Goal: Task Accomplishment & Management: Manage account settings

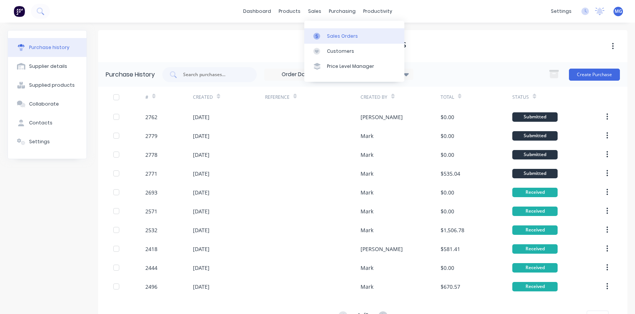
click at [323, 35] on div at bounding box center [318, 36] width 11 height 7
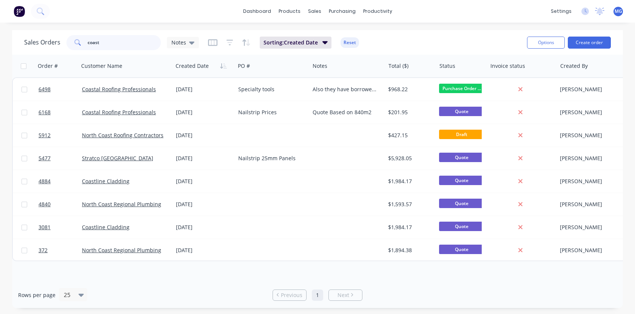
drag, startPoint x: 109, startPoint y: 39, endPoint x: 45, endPoint y: 42, distance: 64.2
click at [45, 42] on div "Sales Orders coast Notes" at bounding box center [111, 42] width 175 height 15
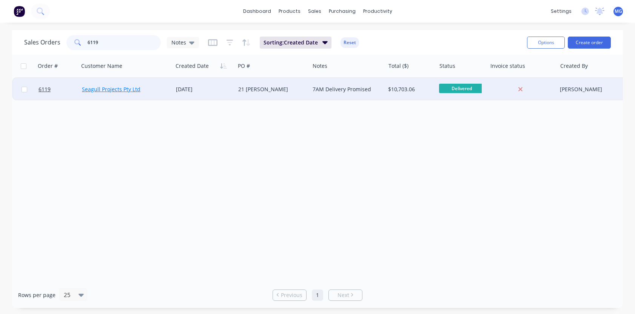
type input "6119"
click at [125, 88] on link "Seagull Projects Pty Ltd" at bounding box center [111, 89] width 58 height 7
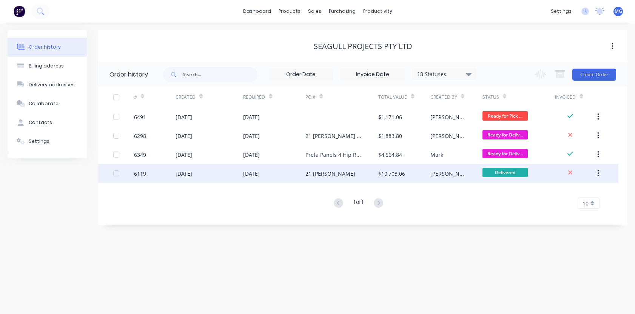
click at [210, 176] on div "[DATE]" at bounding box center [209, 173] width 68 height 19
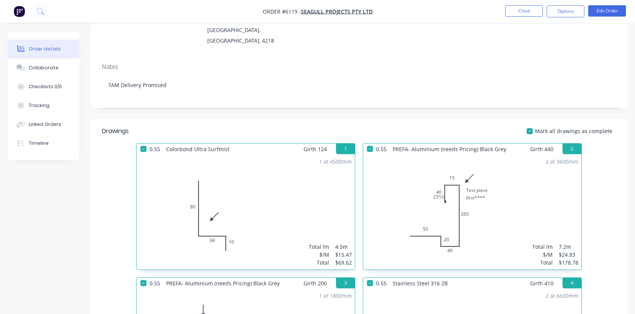
scroll to position [101, 0]
click at [607, 7] on button "Edit Order" at bounding box center [607, 10] width 38 height 11
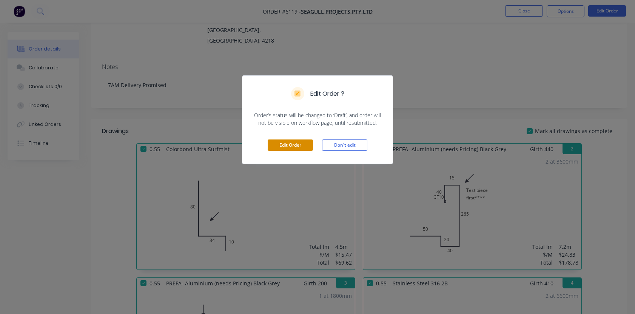
click at [292, 144] on button "Edit Order" at bounding box center [290, 145] width 45 height 11
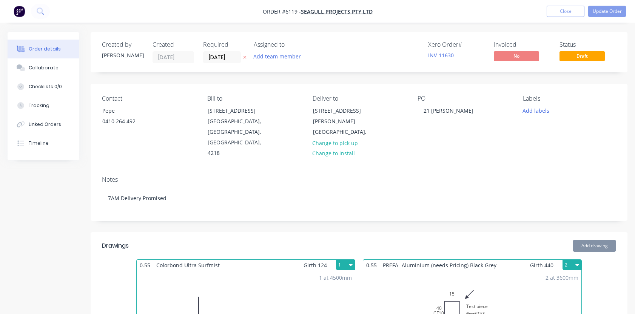
type input "$42.00"
type input "$1,652.70"
type input "$42.00"
type input "$1,617.84"
type input "$42.00"
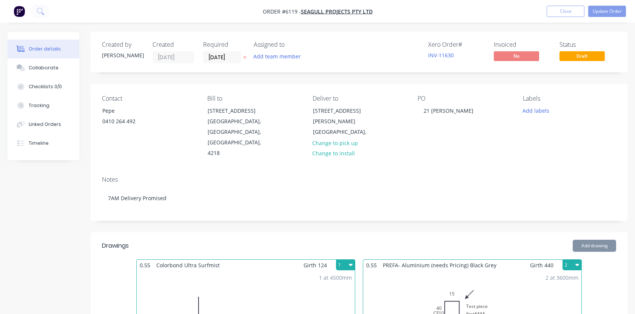
type input "$265.86"
type input "$42.00"
type input "$3,921.12"
type input "$125.00"
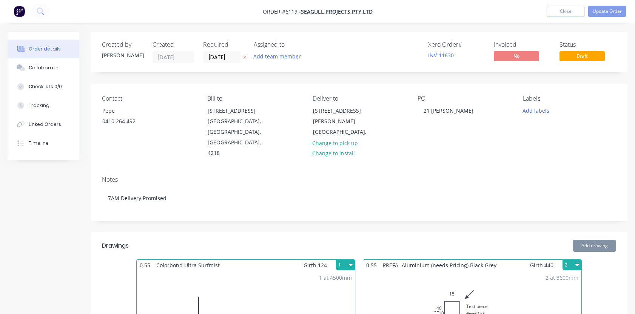
type input "$110.00"
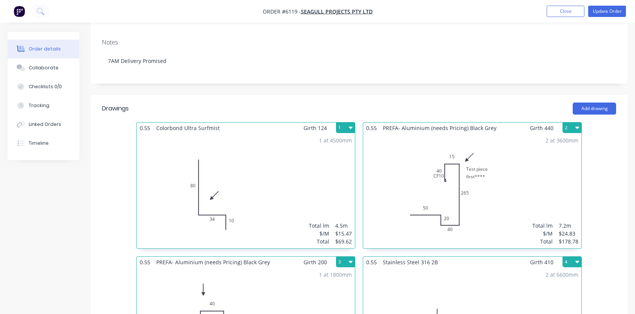
scroll to position [142, 0]
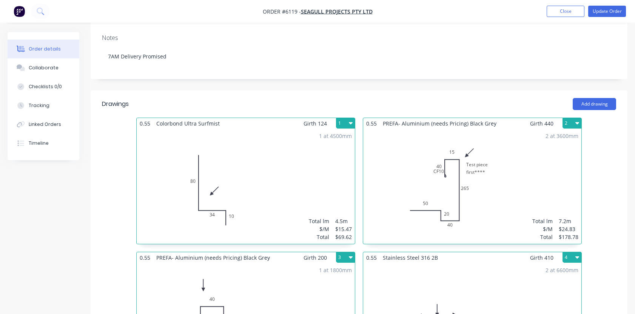
click at [524, 166] on div "2 at 3600mm Total lm $/M Total 7.2m $24.83 $178.78" at bounding box center [472, 186] width 218 height 115
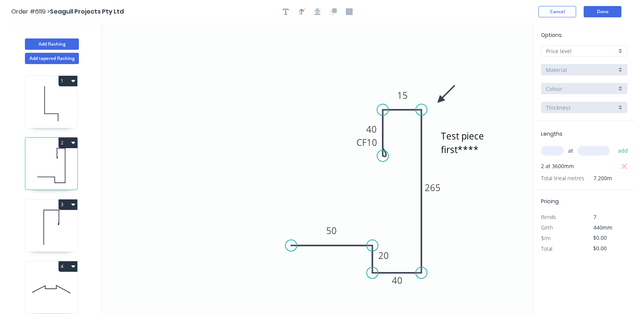
click at [618, 47] on div at bounding box center [584, 50] width 86 height 11
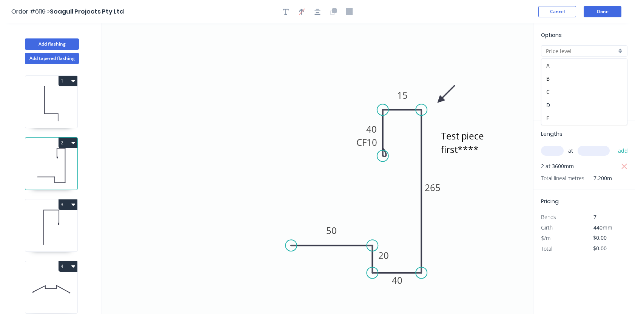
click at [563, 103] on div "D" at bounding box center [584, 105] width 86 height 13
type input "D"
type input "$242.98"
type input "$1,749.46"
click at [623, 66] on div "Brass" at bounding box center [584, 69] width 86 height 11
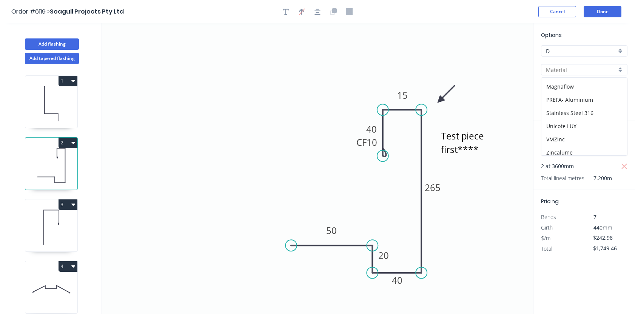
scroll to position [117, 0]
click at [568, 101] on div "PREFA- Aluminium" at bounding box center [584, 99] width 86 height 13
type input "PREFA- Aluminium"
type input "Black Grey"
type input "0.7"
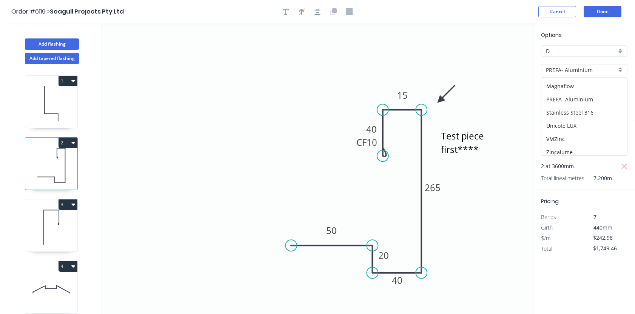
type input "$51.98"
type input "$374.26"
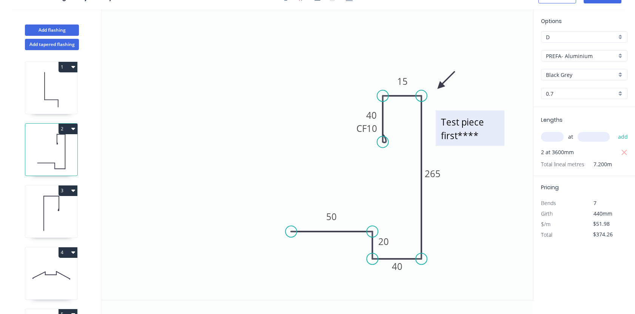
scroll to position [14, 0]
click at [463, 135] on textarea "Test piece first****" at bounding box center [469, 128] width 61 height 28
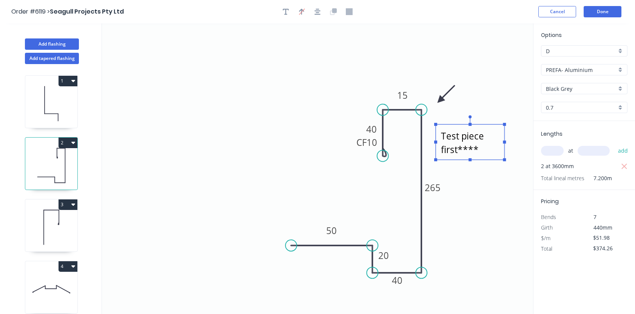
scroll to position [0, 0]
click at [282, 10] on button "button" at bounding box center [285, 11] width 11 height 11
click at [56, 118] on icon at bounding box center [51, 104] width 52 height 48
type input "$15.47"
type input "$69.62"
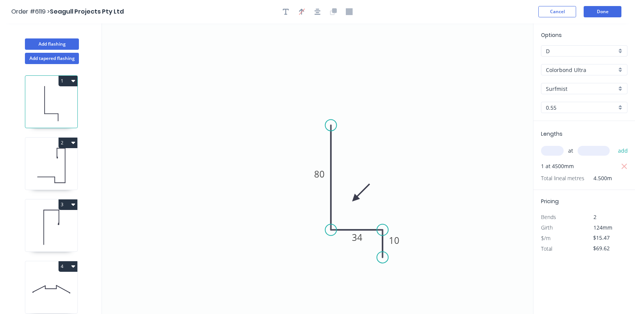
click at [54, 152] on icon at bounding box center [51, 166] width 52 height 48
type input "$51.98"
type input "$374.26"
type input "PREFA- Aluminium"
type input "Black Grey"
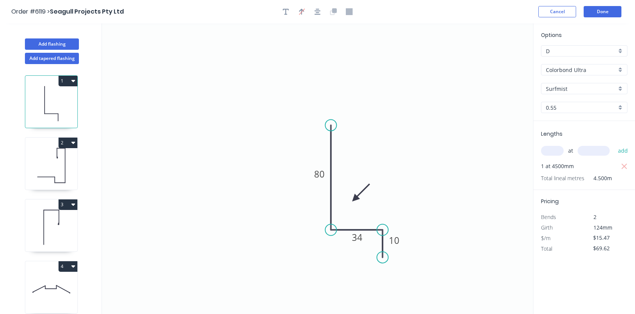
type input "0.7"
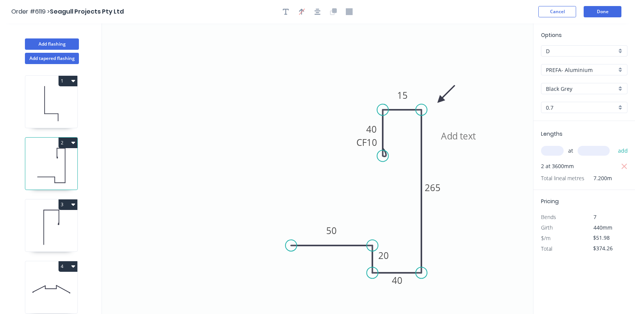
click at [53, 221] on icon at bounding box center [51, 227] width 52 height 48
type input "$12.41"
type input "$22.34"
type input "$0.00"
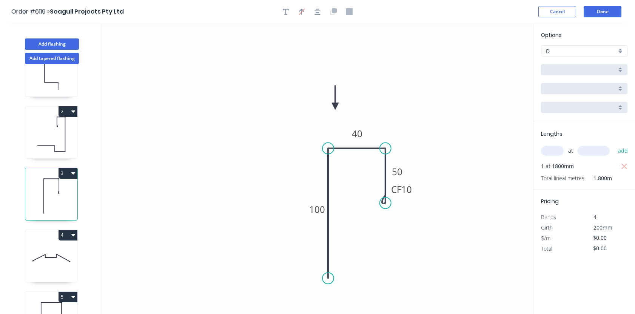
scroll to position [53, 0]
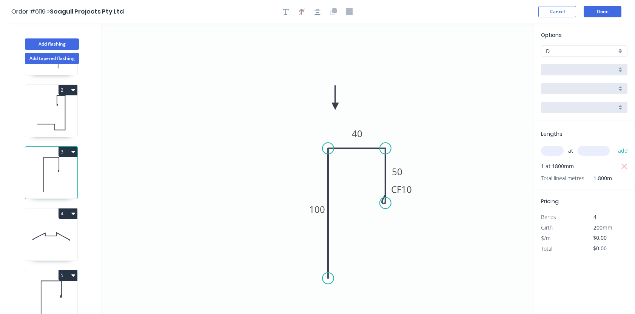
click at [51, 229] on icon at bounding box center [51, 236] width 52 height 48
type input "$73.02"
type input "$963.86"
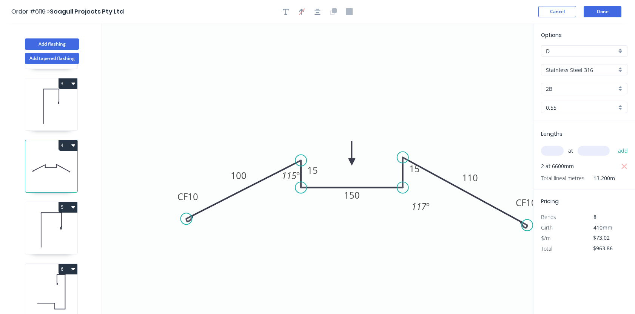
scroll to position [145, 0]
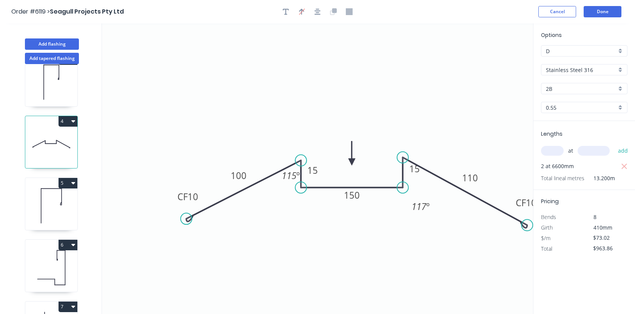
click at [51, 206] on icon at bounding box center [51, 206] width 52 height 48
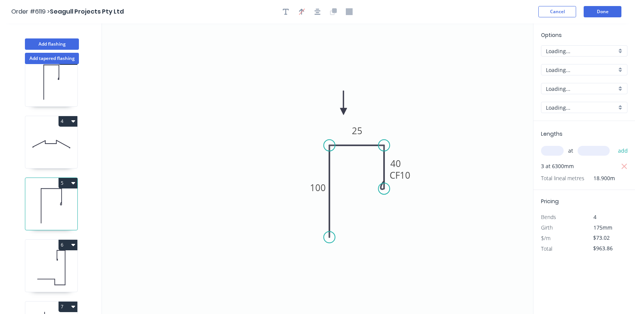
type input "$17.82"
type input "$336.80"
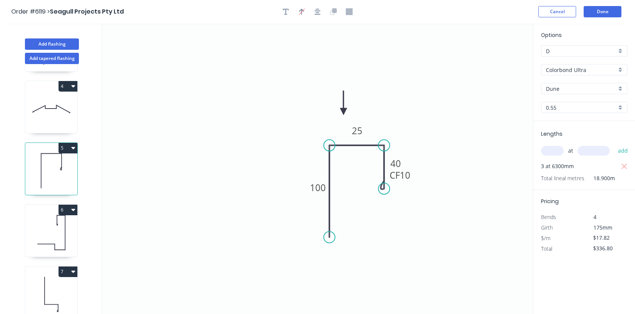
scroll to position [180, 0]
click at [46, 220] on icon at bounding box center [51, 233] width 52 height 48
type input "$24.83"
type input "$362.52"
type input "$0.00"
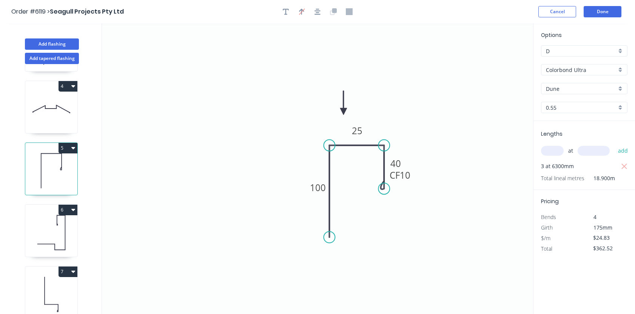
type input "$0.00"
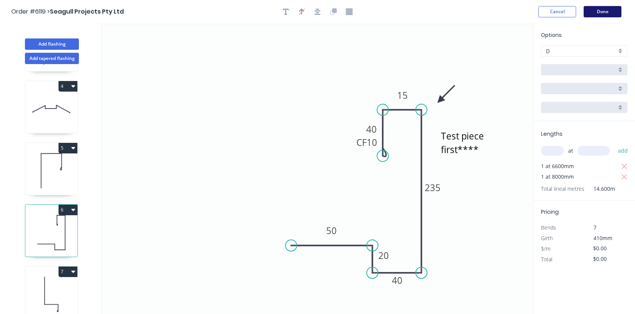
click at [604, 11] on button "Done" at bounding box center [602, 11] width 38 height 11
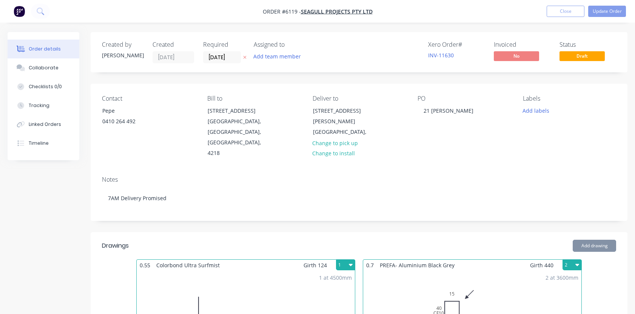
type input "$42.00"
type input "$1,652.70"
type input "$42.00"
type input "$1,617.84"
type input "$42.00"
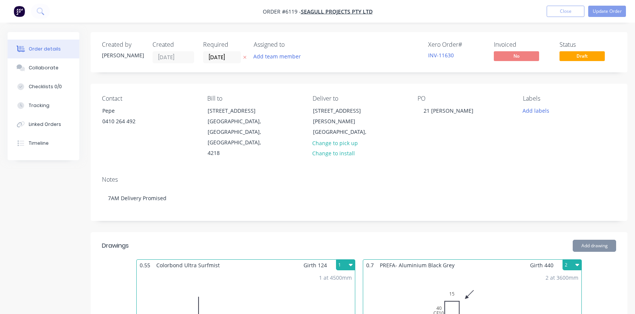
type input "$265.86"
type input "$42.00"
type input "$3,921.12"
type input "$125.00"
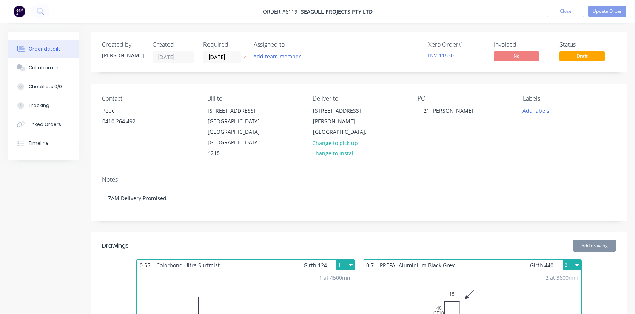
type input "$110.00"
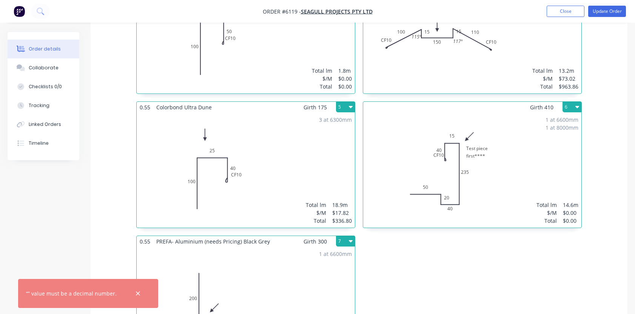
scroll to position [435, 0]
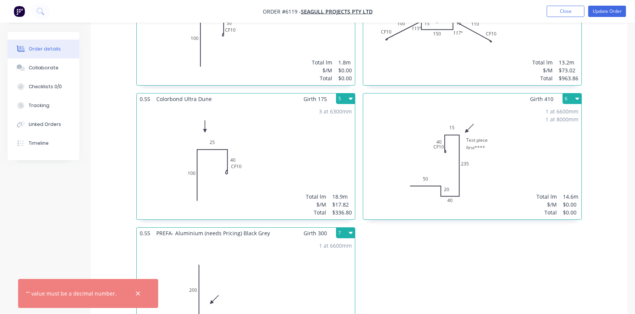
click at [510, 137] on div "1 at 6600mm 1 at 8000mm Total lm $/M Total 14.6m $0.00 $0.00" at bounding box center [472, 162] width 218 height 115
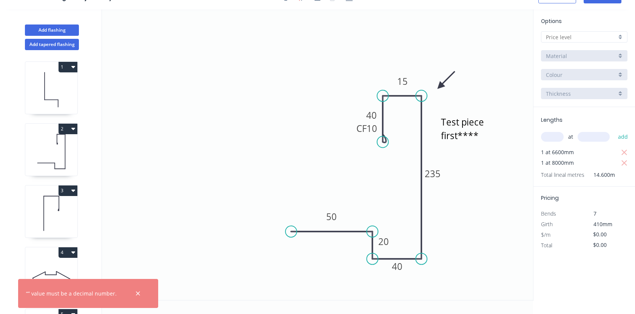
click at [622, 38] on div at bounding box center [584, 36] width 86 height 11
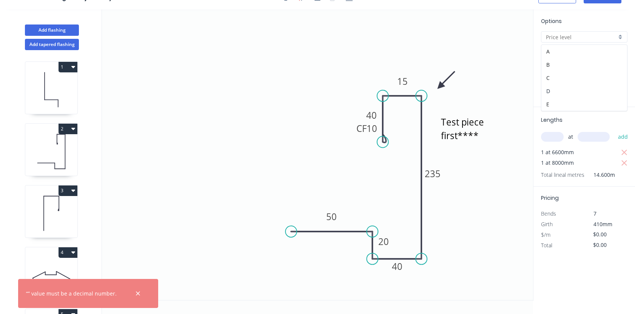
click at [561, 93] on div "D" at bounding box center [584, 91] width 86 height 13
type input "D"
type input "$242.98"
type input "$3,547.51"
click at [620, 54] on div "Brass" at bounding box center [584, 55] width 86 height 11
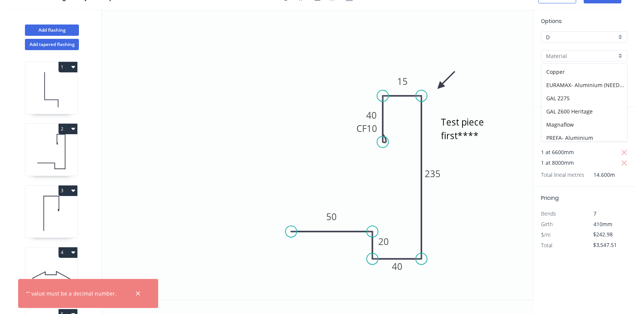
scroll to position [82, 0]
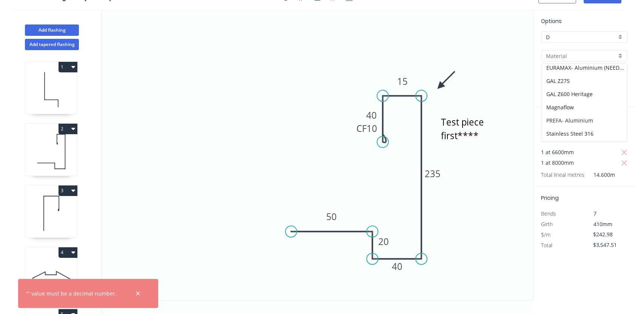
click at [576, 122] on div "PREFA- Aluminium" at bounding box center [584, 120] width 86 height 13
type input "PREFA- Aluminium"
type input "Black Grey"
type input "0.7"
type input "$51.98"
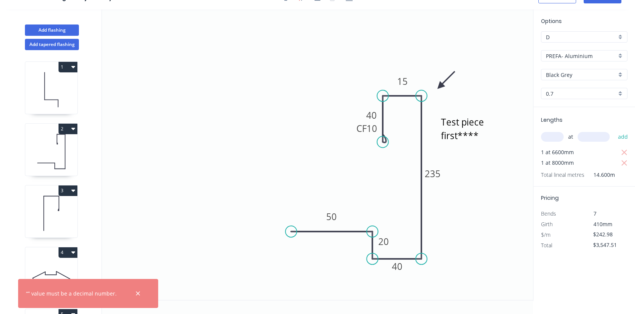
type input "$758.91"
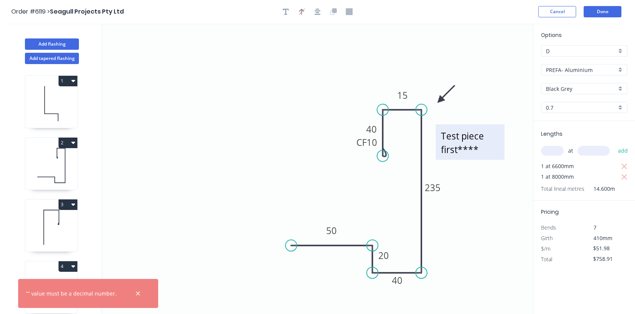
scroll to position [0, 0]
click at [462, 147] on textarea "Test piece first****" at bounding box center [469, 142] width 61 height 28
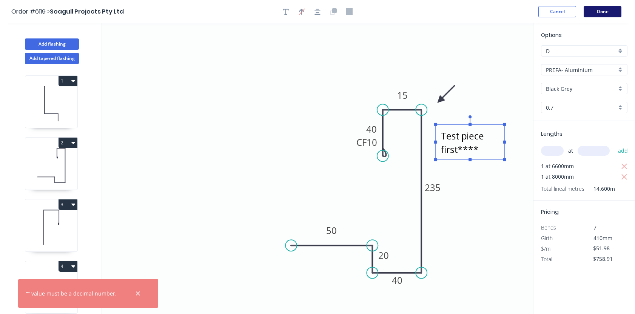
click at [597, 13] on button "Done" at bounding box center [602, 11] width 38 height 11
click at [600, 14] on button "Done" at bounding box center [602, 11] width 38 height 11
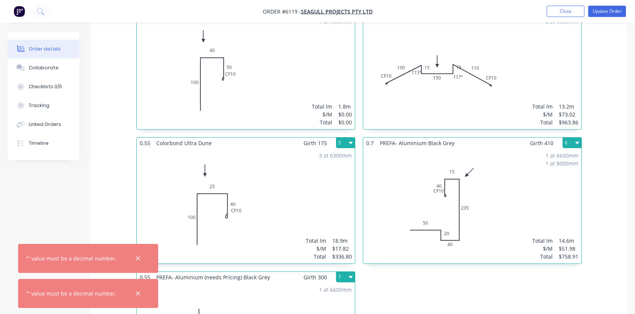
scroll to position [391, 0]
click at [135, 259] on icon "button" at bounding box center [137, 259] width 5 height 7
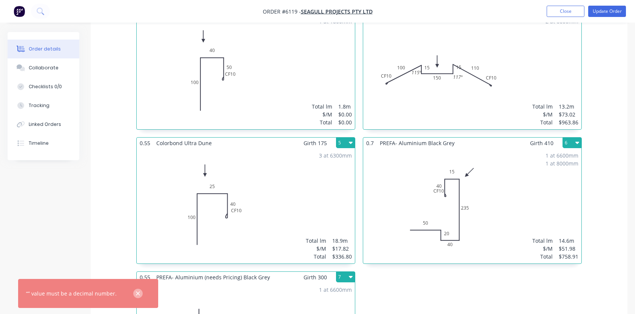
click at [135, 294] on icon "button" at bounding box center [137, 294] width 5 height 7
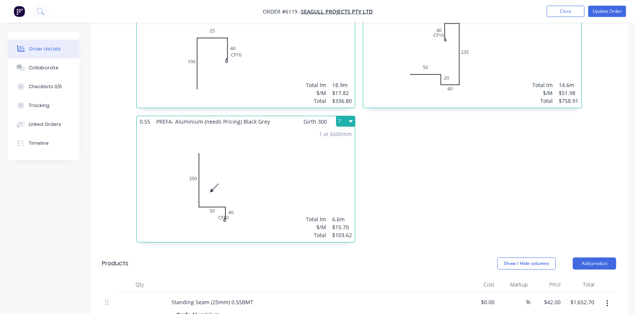
click at [256, 162] on div "1 at 6600mm Total lm $/M Total 6.6m $15.70 $103.62" at bounding box center [246, 184] width 218 height 115
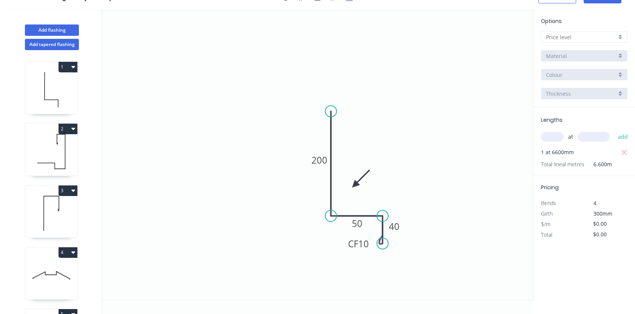
click at [622, 35] on div at bounding box center [584, 36] width 86 height 11
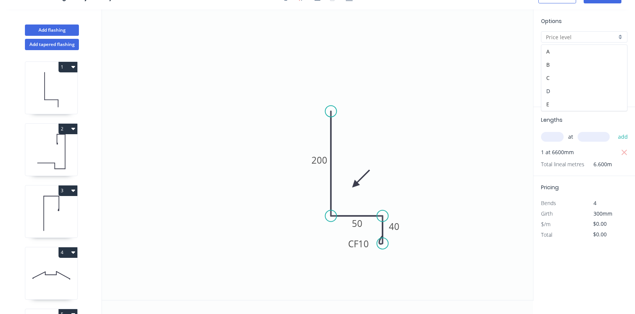
click at [573, 91] on div "D" at bounding box center [584, 91] width 86 height 13
type input "D"
type input "$163.22"
type input "$1,077.25"
click at [620, 57] on div "Brass" at bounding box center [584, 55] width 86 height 11
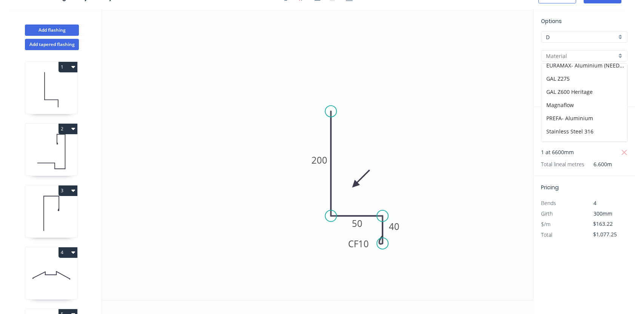
scroll to position [87, 0]
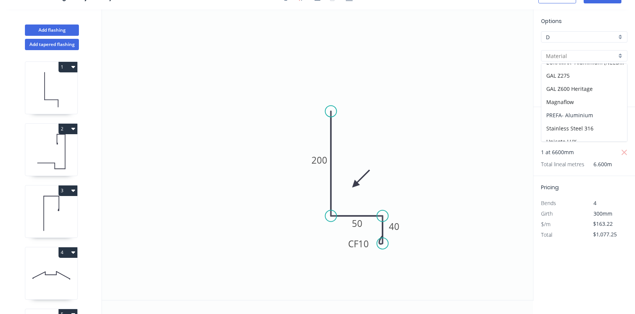
click at [561, 114] on div "PREFA- Aluminium" at bounding box center [584, 115] width 86 height 13
type input "PREFA- Aluminium"
type input "Black Grey"
type input "0.7"
type input "$33.25"
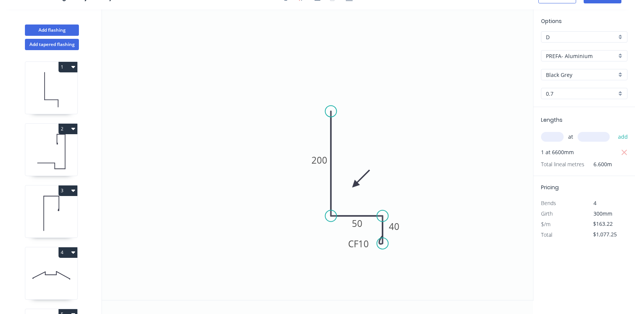
type input "$219.45"
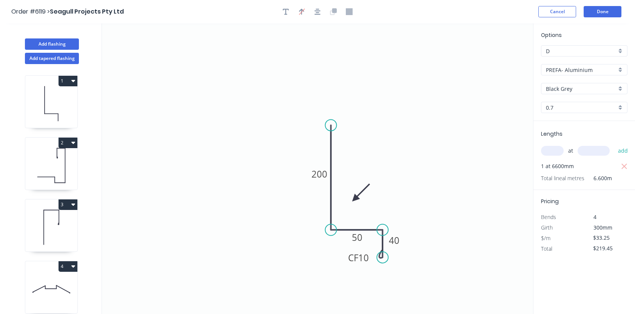
scroll to position [0, 0]
click at [596, 13] on button "Done" at bounding box center [602, 11] width 38 height 11
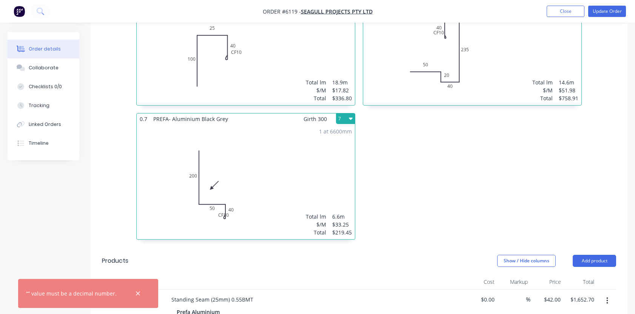
scroll to position [556, 0]
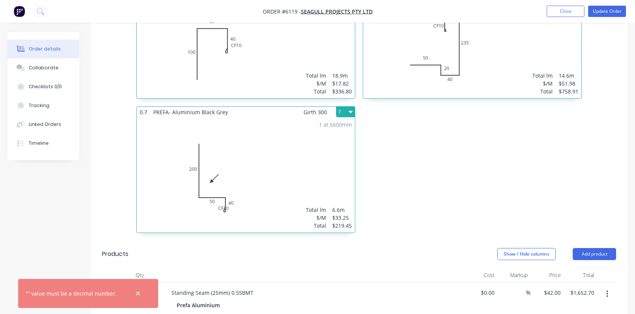
click at [129, 295] on div at bounding box center [138, 294] width 25 height 18
click at [135, 293] on icon "button" at bounding box center [137, 294] width 5 height 7
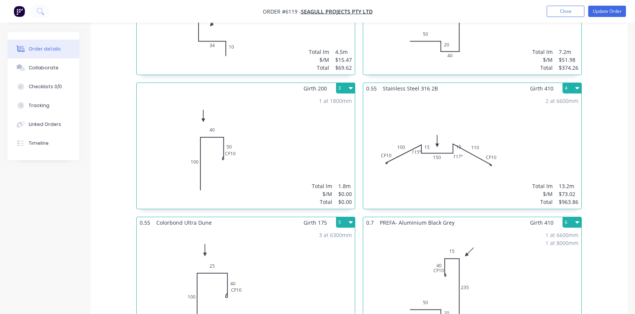
click at [270, 141] on div "1 at 1800mm Total lm $/M Total 1.8m $0.00 $0.00" at bounding box center [246, 151] width 218 height 115
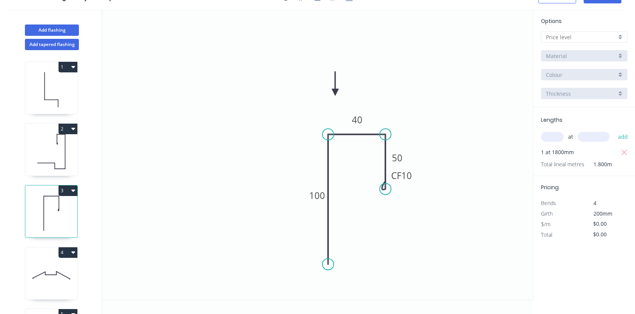
click at [619, 37] on div at bounding box center [584, 36] width 86 height 11
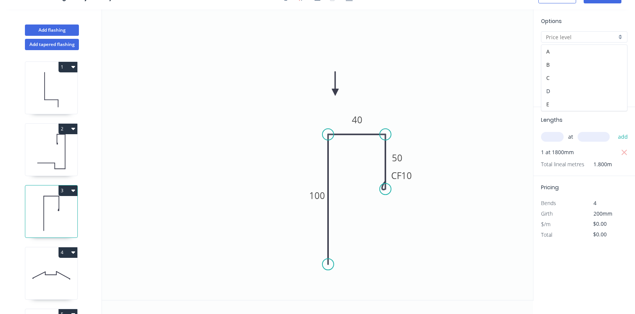
click at [563, 89] on div "D" at bounding box center [584, 91] width 86 height 13
type input "D"
type input "$87.10"
type input "$156.78"
click at [619, 56] on div "Brass" at bounding box center [584, 55] width 86 height 11
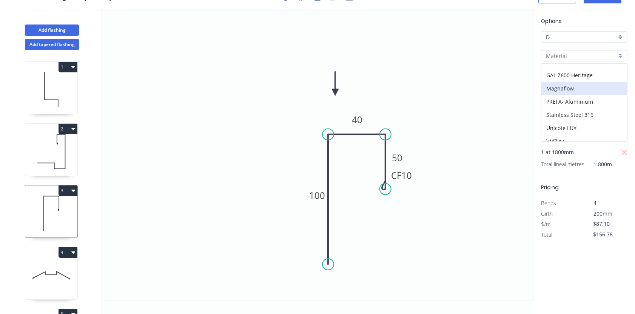
scroll to position [102, 0]
click at [574, 105] on div "PREFA- Aluminium" at bounding box center [584, 100] width 86 height 13
type input "PREFA- Aluminium"
type input "Black Grey"
type input "0.7"
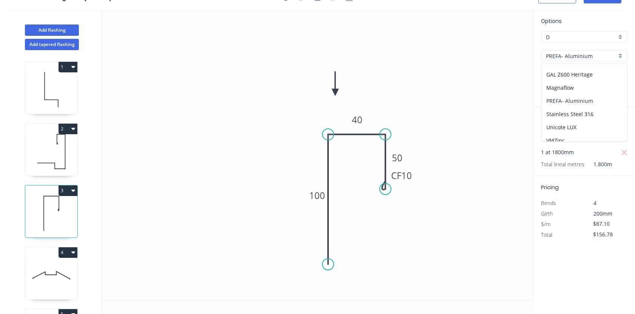
type input "$18.73"
type input "$33.71"
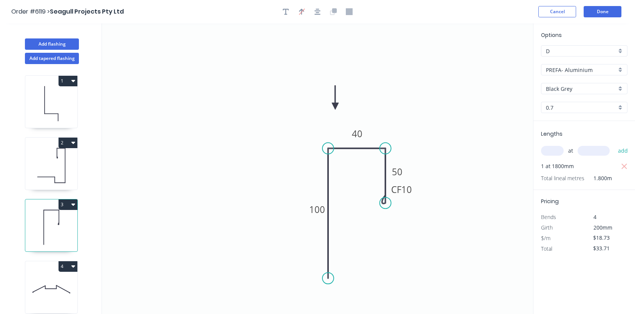
scroll to position [0, 0]
click at [600, 14] on button "Done" at bounding box center [602, 11] width 38 height 11
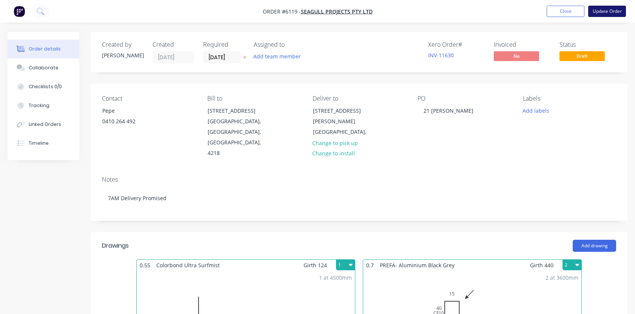
click at [603, 11] on button "Update Order" at bounding box center [607, 11] width 38 height 11
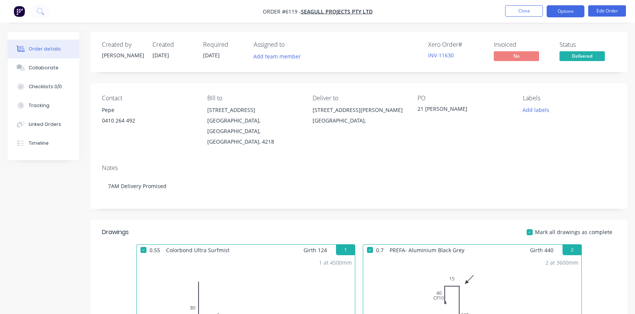
click at [570, 11] on button "Options" at bounding box center [565, 11] width 38 height 12
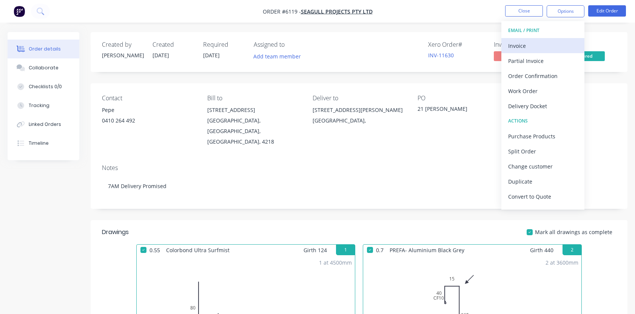
click at [528, 43] on div "Invoice" at bounding box center [542, 45] width 69 height 11
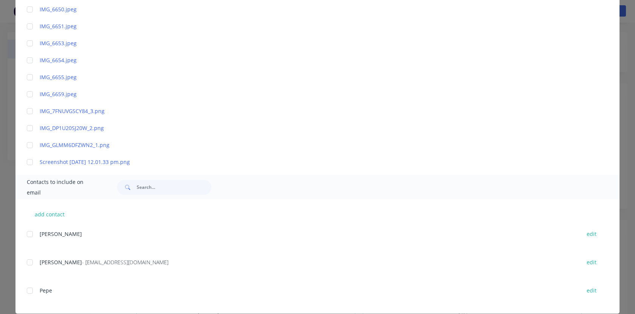
scroll to position [257, 0]
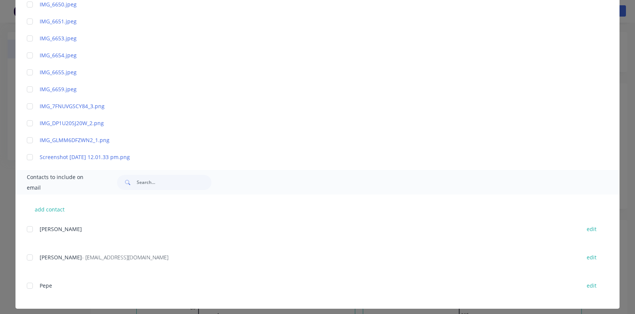
click at [29, 258] on div at bounding box center [29, 257] width 15 height 15
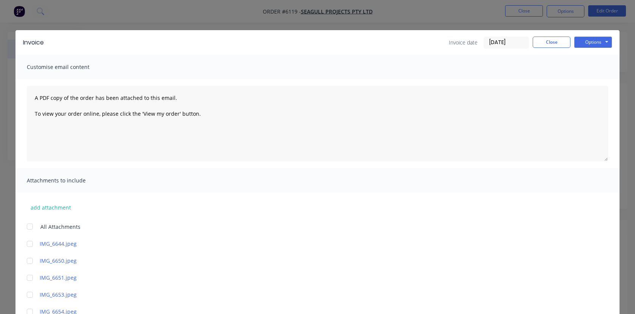
scroll to position [0, 0]
click at [588, 39] on button "Options" at bounding box center [593, 42] width 38 height 11
click at [588, 79] on button "Email" at bounding box center [598, 80] width 48 height 12
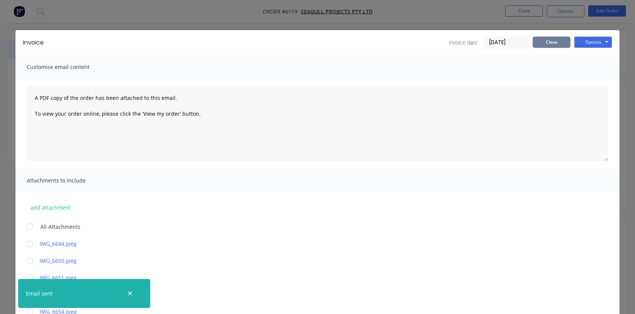
click at [555, 43] on button "Close" at bounding box center [552, 42] width 38 height 11
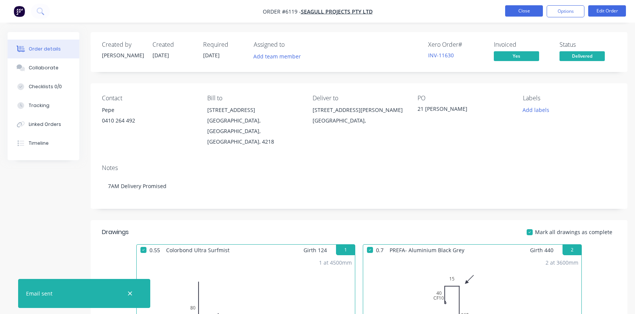
click at [520, 9] on button "Close" at bounding box center [524, 10] width 38 height 11
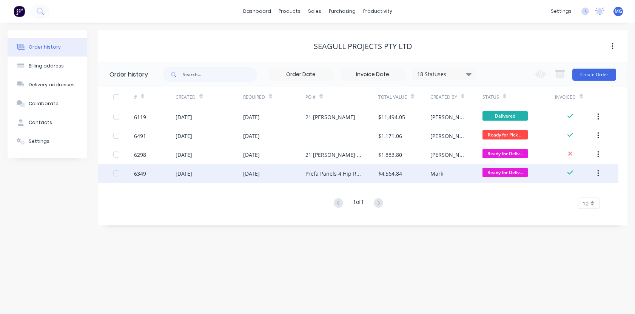
click at [230, 171] on div "[DATE]" at bounding box center [209, 173] width 68 height 19
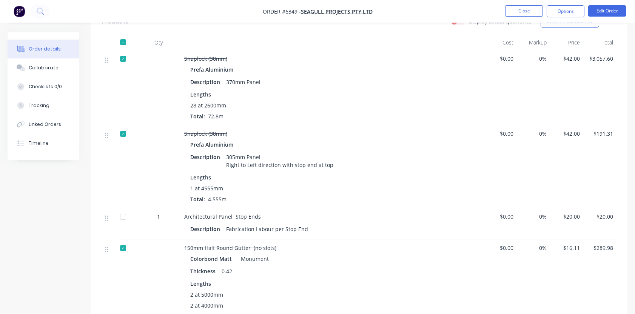
scroll to position [213, 0]
click at [122, 209] on div at bounding box center [122, 216] width 15 height 15
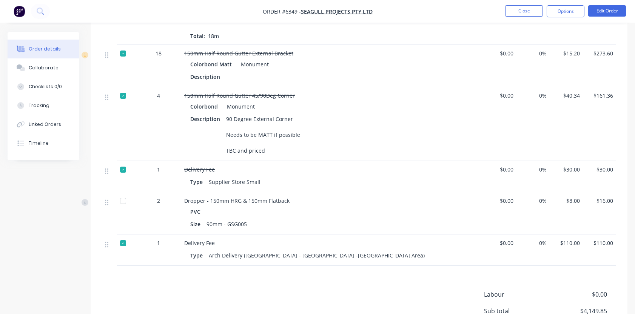
scroll to position [497, 0]
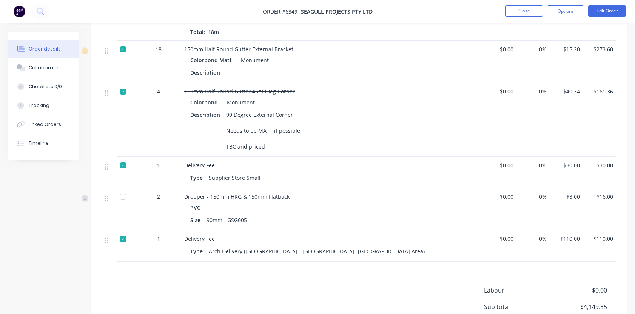
click at [122, 189] on div at bounding box center [122, 196] width 15 height 15
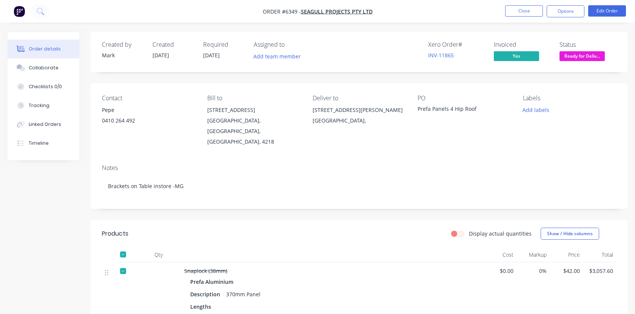
scroll to position [0, 0]
click at [584, 56] on span "Ready for Deliv..." at bounding box center [581, 55] width 45 height 9
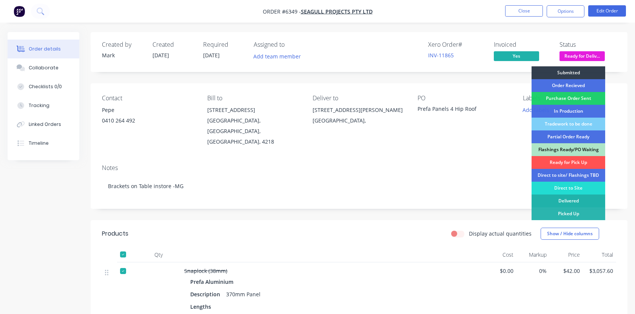
click at [570, 202] on div "Delivered" at bounding box center [568, 201] width 74 height 13
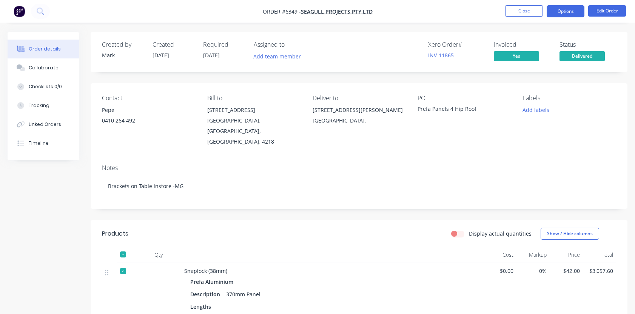
click at [555, 11] on button "Options" at bounding box center [565, 11] width 38 height 12
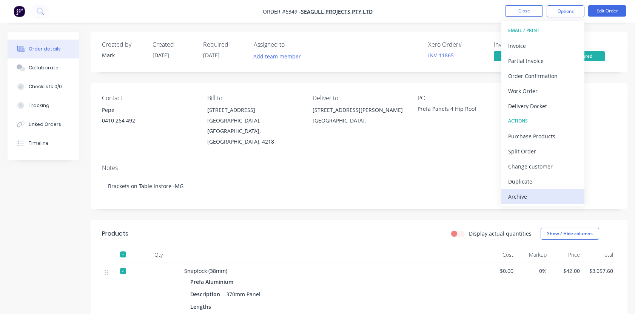
click at [522, 197] on div "Archive" at bounding box center [542, 196] width 69 height 11
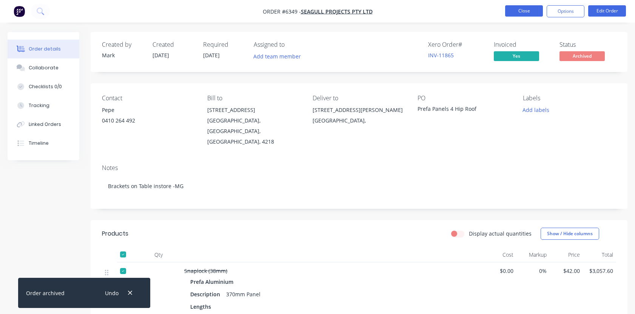
click at [525, 10] on button "Close" at bounding box center [524, 10] width 38 height 11
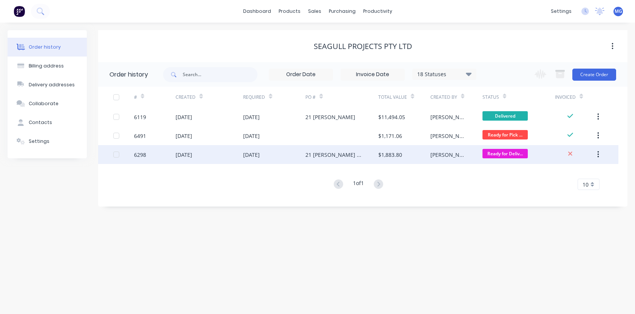
click at [281, 156] on div "[DATE]" at bounding box center [274, 154] width 62 height 19
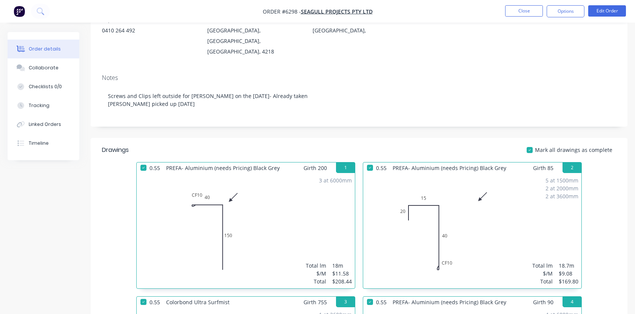
scroll to position [92, 0]
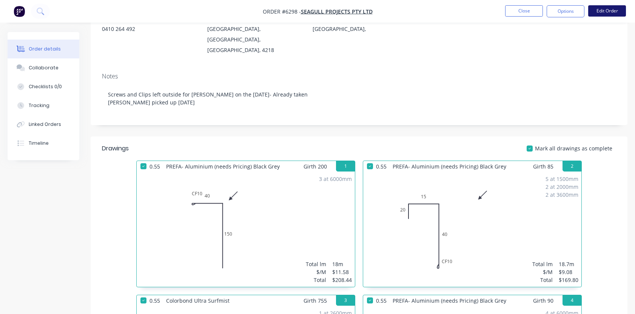
click at [609, 9] on button "Edit Order" at bounding box center [607, 10] width 38 height 11
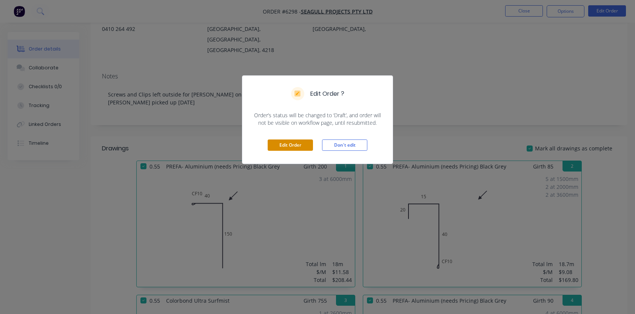
click at [300, 141] on button "Edit Order" at bounding box center [290, 145] width 45 height 11
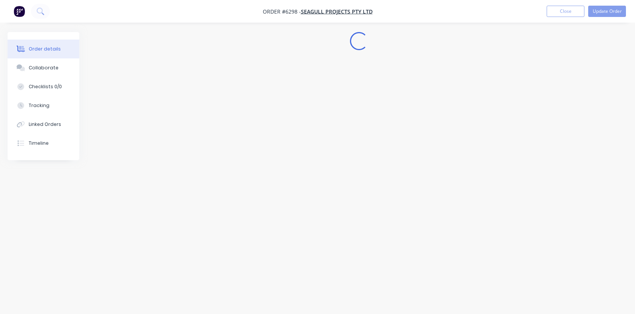
scroll to position [0, 0]
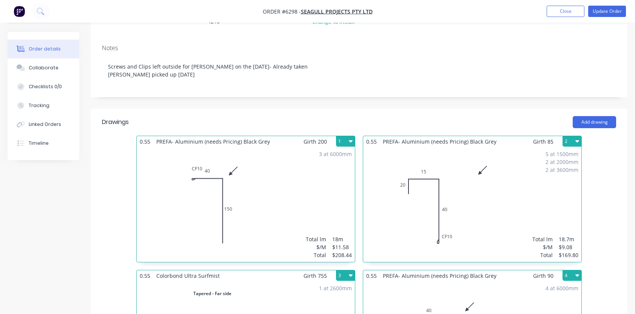
click at [283, 199] on div "3 at 6000mm Total lm $/M Total 18m $11.58 $208.44" at bounding box center [246, 204] width 218 height 115
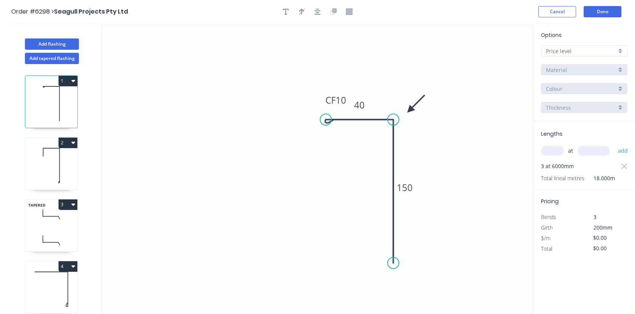
click at [619, 48] on div at bounding box center [584, 50] width 86 height 11
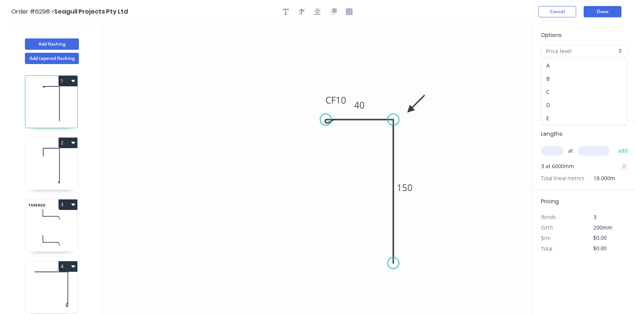
click at [583, 104] on div "D" at bounding box center [584, 105] width 86 height 13
type input "D"
type input "$85.73"
type input "$1,543.14"
click at [621, 66] on div "Brass" at bounding box center [584, 69] width 86 height 11
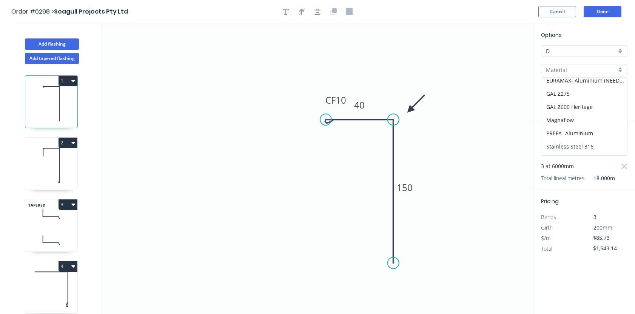
scroll to position [88, 0]
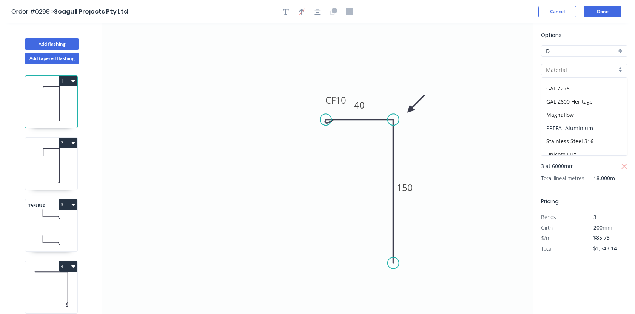
click at [568, 128] on div "PREFA- Aluminium" at bounding box center [584, 128] width 86 height 13
type input "PREFA- Aluminium"
type input "Black Grey"
type input "0.7"
type input "$17.33"
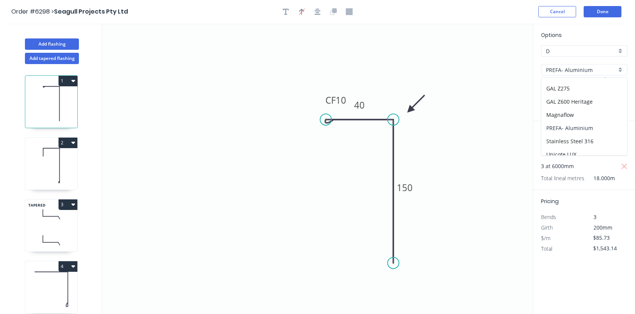
type input "$311.94"
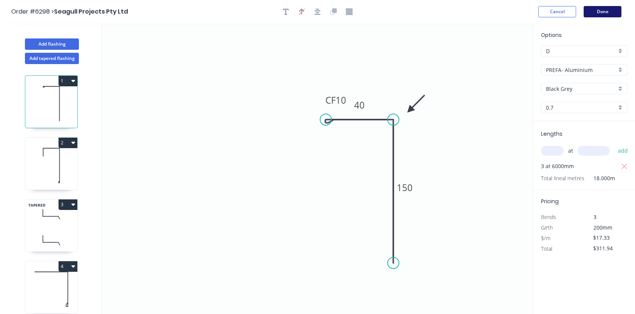
click at [600, 12] on button "Done" at bounding box center [602, 11] width 38 height 11
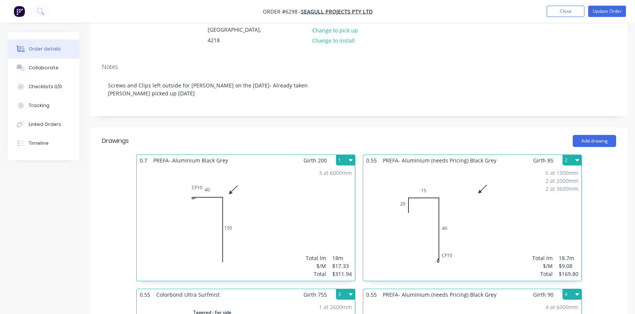
click at [461, 195] on div "5 at 1500mm 2 at 2000mm 2 at 3600mm Total lm $/M Total 18.7m $9.08 $169.80" at bounding box center [472, 223] width 218 height 115
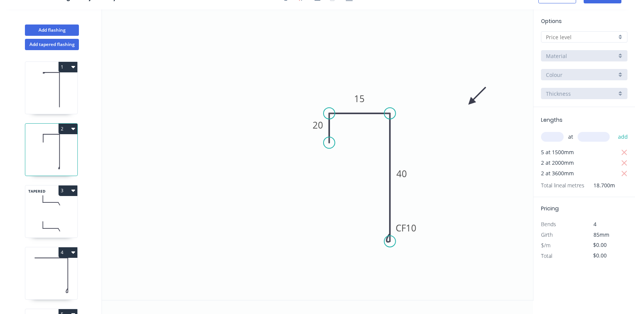
click at [620, 37] on div at bounding box center [584, 36] width 86 height 11
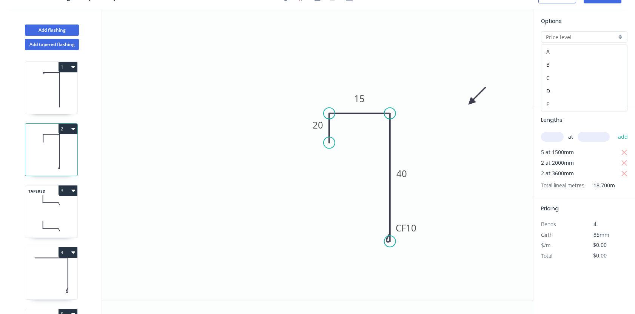
click at [583, 90] on div "D" at bounding box center [584, 91] width 86 height 13
type input "D"
type input "$87.10"
type input "$1,628.77"
click at [618, 54] on div "Brass" at bounding box center [584, 55] width 86 height 11
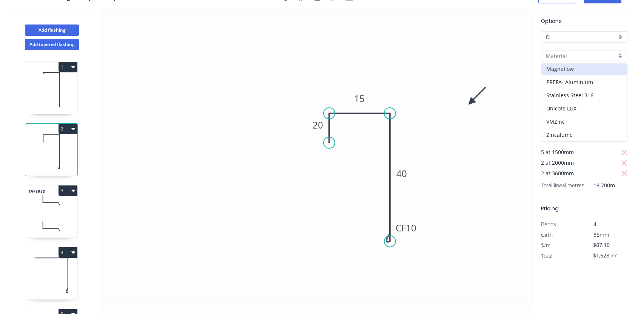
scroll to position [120, 0]
click at [566, 82] on div "PREFA- Aluminium" at bounding box center [584, 81] width 86 height 13
type input "PREFA- Aluminium"
type input "Black Grey"
type input "0.7"
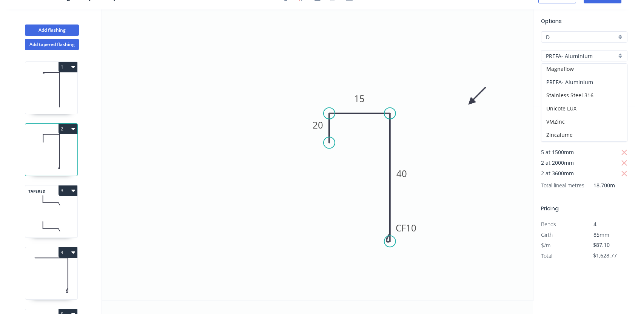
type input "$18.73"
type input "$350.25"
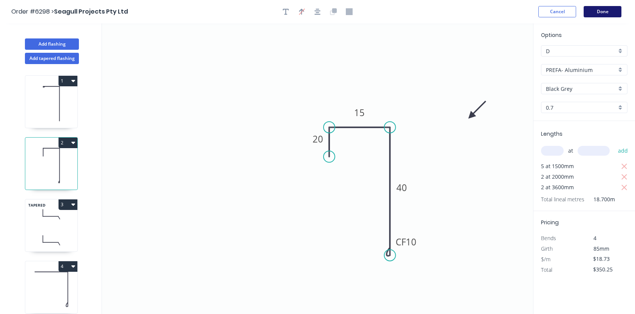
scroll to position [0, 0]
click at [605, 9] on button "Done" at bounding box center [602, 11] width 38 height 11
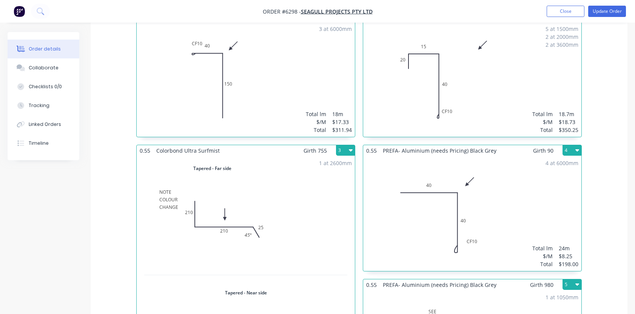
scroll to position [259, 0]
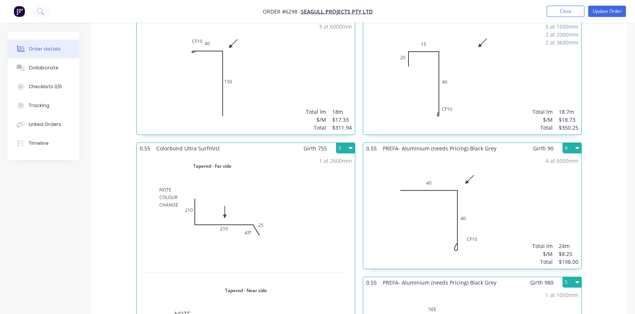
click at [305, 203] on div "1 at 2600mm Total lm $/M Total 2.6m $45.11 $117.29" at bounding box center [246, 278] width 218 height 249
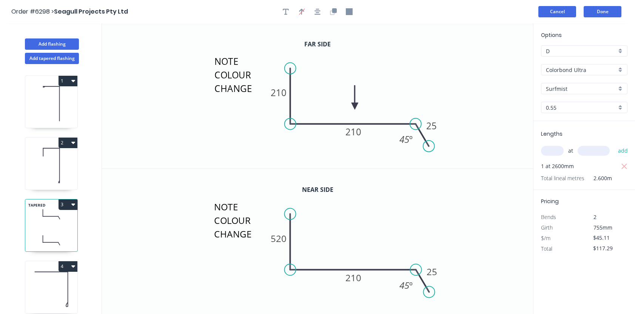
click at [558, 9] on button "Cancel" at bounding box center [557, 11] width 38 height 11
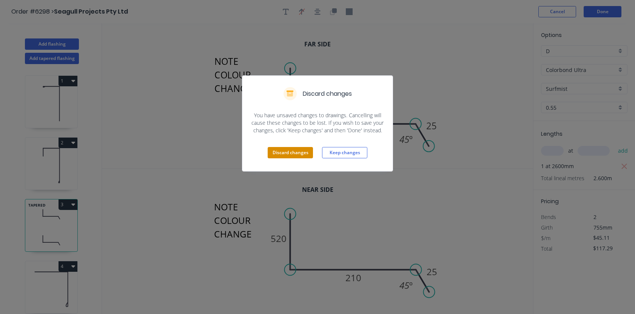
click at [297, 151] on button "Discard changes" at bounding box center [290, 152] width 45 height 11
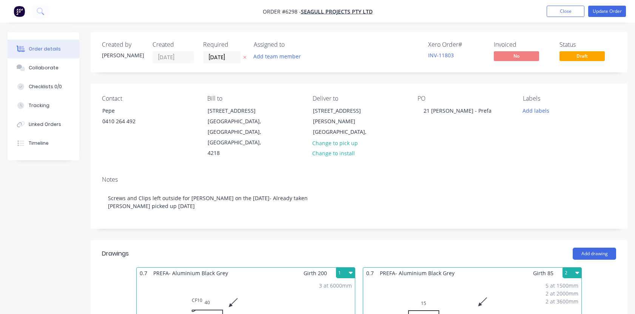
type input "$129.60"
type input "$259.20"
type input "$688.00"
type input "$30.00"
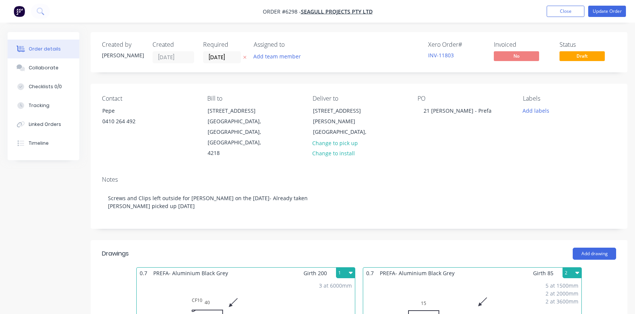
type input "$30.00"
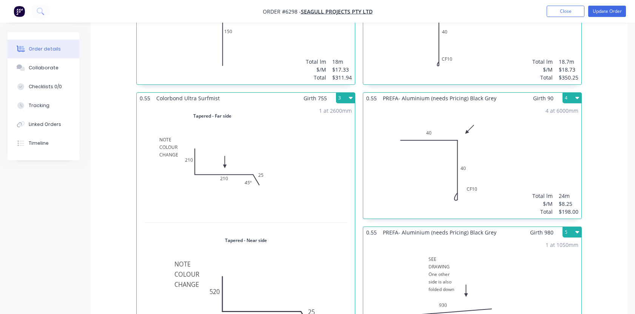
click at [534, 134] on div "4 at 6000mm Total lm $/M Total 24m $8.25 $198.00" at bounding box center [472, 161] width 218 height 115
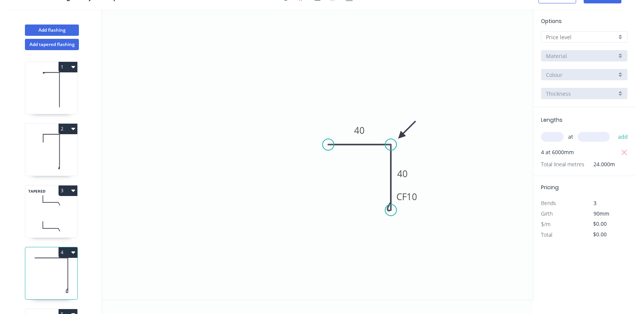
click at [620, 35] on div at bounding box center [584, 36] width 86 height 11
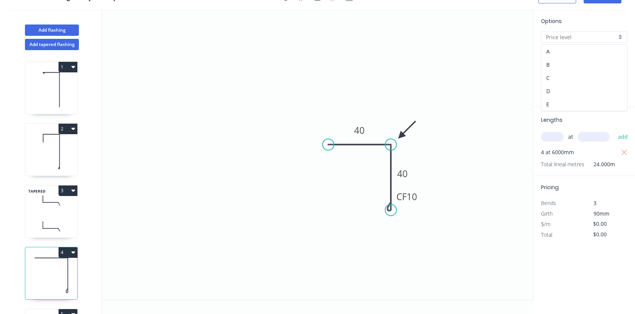
click at [580, 91] on div "D" at bounding box center [584, 91] width 86 height 13
type input "D"
type input "$85.73"
type input "$2,057.52"
click at [619, 56] on div "Brass" at bounding box center [584, 55] width 86 height 11
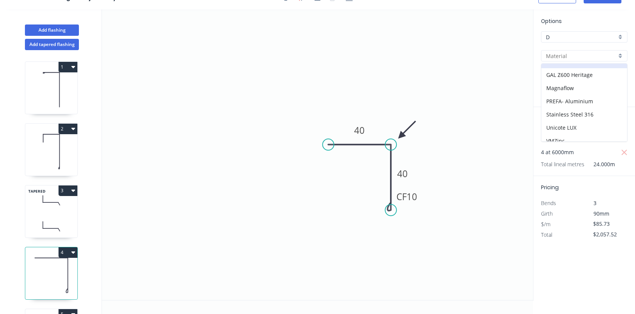
scroll to position [106, 0]
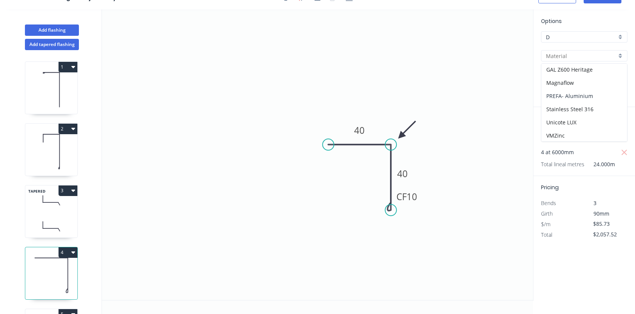
click at [578, 94] on div "PREFA- Aluminium" at bounding box center [584, 95] width 86 height 13
type input "PREFA- Aluminium"
type input "Black Grey"
type input "0.7"
type input "$17.33"
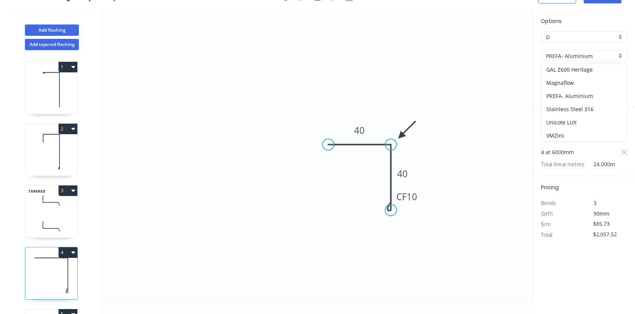
type input "$415.92"
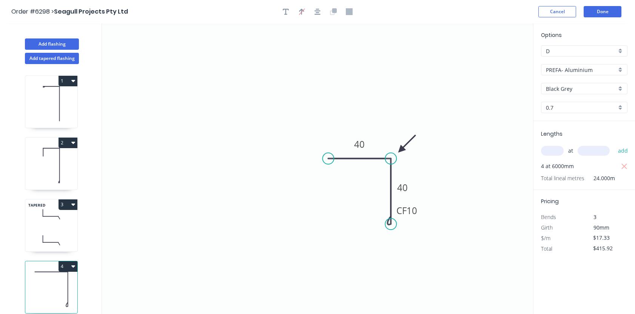
scroll to position [0, 0]
click at [600, 11] on button "Done" at bounding box center [602, 11] width 38 height 11
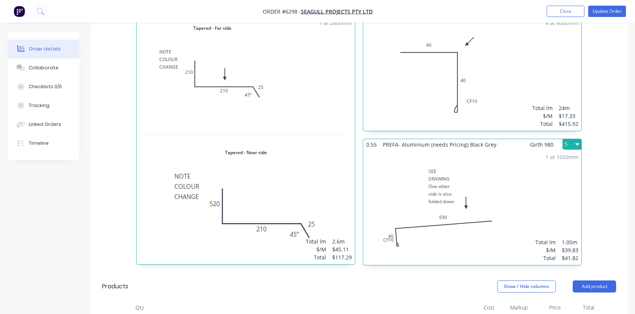
scroll to position [397, 0]
click at [505, 160] on div "1 at 1050mm Total lm $/M Total 1.05m $39.83 $41.82" at bounding box center [472, 208] width 218 height 115
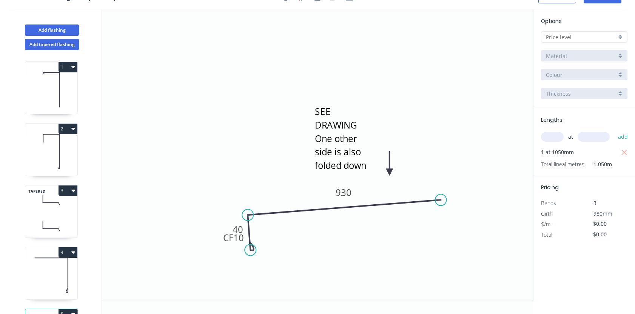
click at [619, 37] on div at bounding box center [584, 36] width 86 height 11
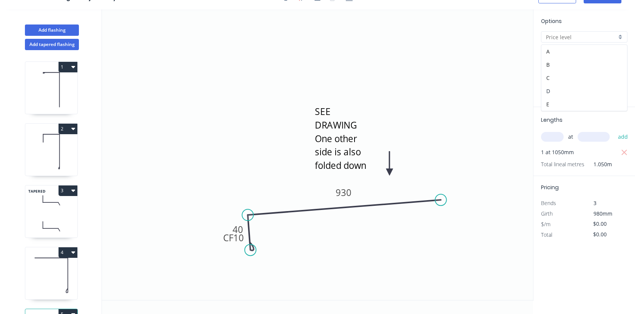
click at [576, 88] on div "D" at bounding box center [584, 91] width 86 height 13
type input "D"
type input "$390.25"
type input "$409.76"
click at [619, 53] on div "Brass" at bounding box center [584, 55] width 86 height 11
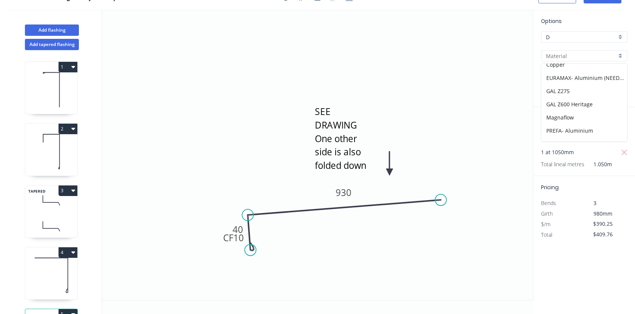
scroll to position [74, 0]
click at [574, 131] on div "PREFA- Aluminium" at bounding box center [584, 128] width 86 height 13
type input "PREFA- Aluminium"
type input "Black Grey"
type input "0.7"
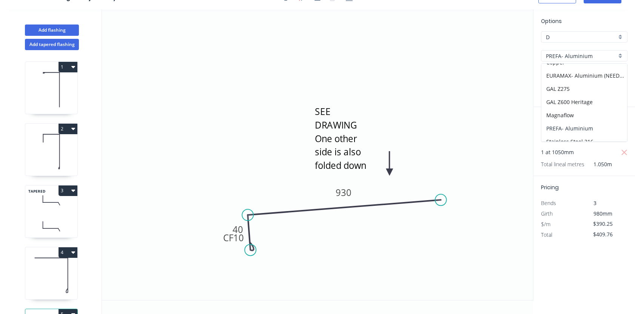
type input "$75.41"
type input "$79.18"
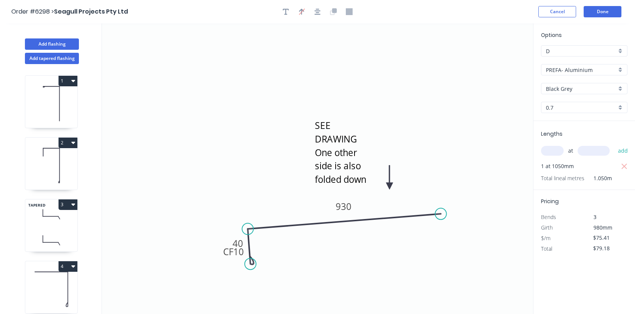
scroll to position [0, 0]
click at [595, 13] on button "Done" at bounding box center [602, 11] width 38 height 11
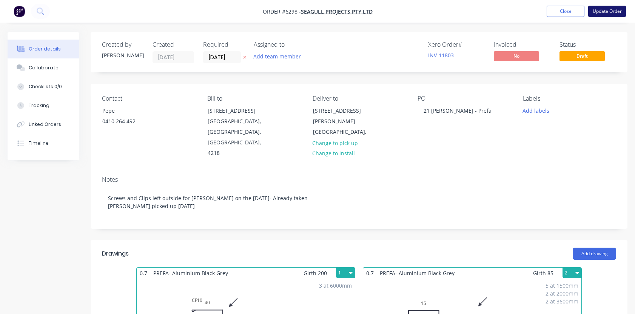
click at [604, 14] on button "Update Order" at bounding box center [607, 11] width 38 height 11
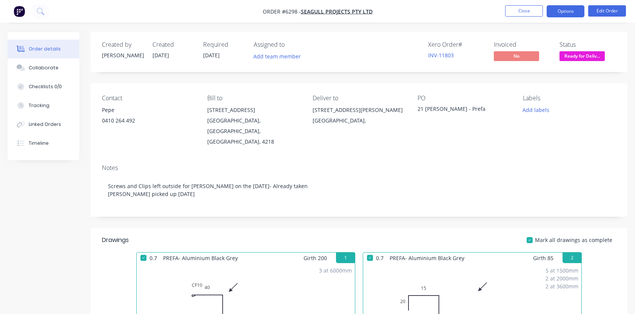
click at [565, 11] on button "Options" at bounding box center [565, 11] width 38 height 12
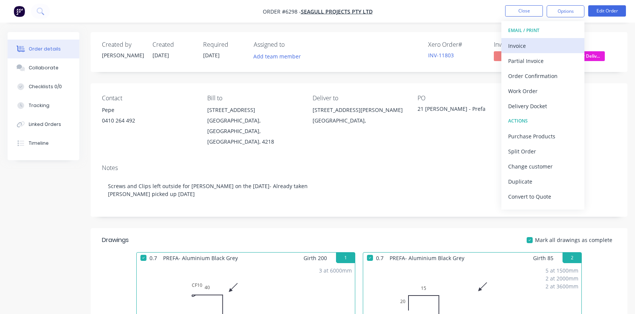
click at [517, 45] on div "Invoice" at bounding box center [542, 45] width 69 height 11
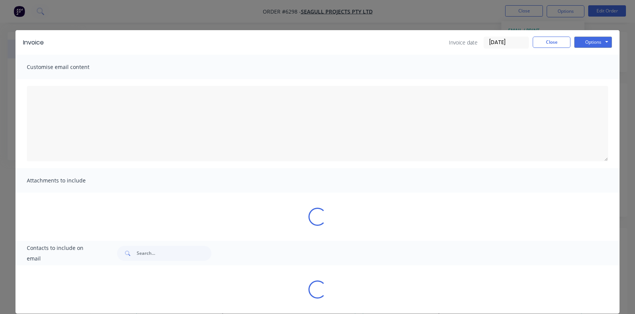
type textarea "A PDF copy of the order has been attached to this email. To view your order onl…"
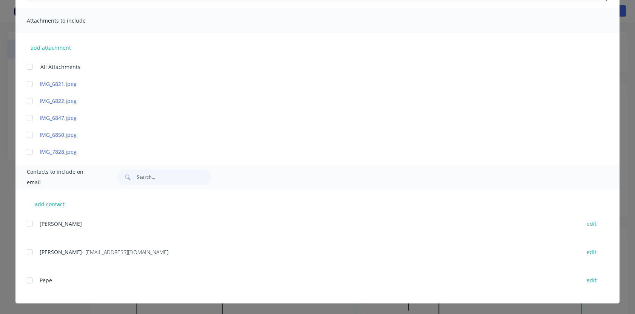
scroll to position [160, 0]
click at [28, 252] on div at bounding box center [29, 252] width 15 height 15
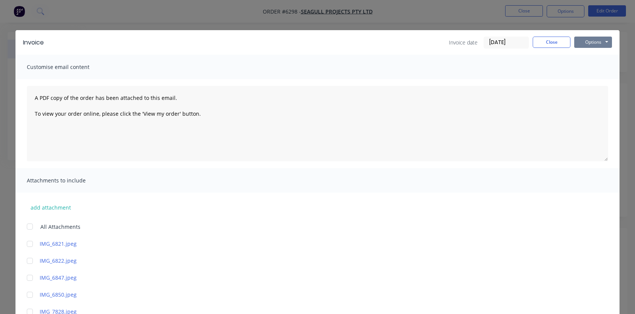
scroll to position [0, 0]
click at [585, 42] on button "Options" at bounding box center [593, 42] width 38 height 11
click at [588, 80] on button "Email" at bounding box center [598, 80] width 48 height 12
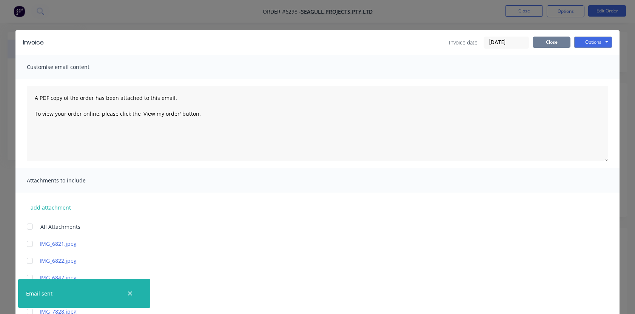
click at [552, 40] on button "Close" at bounding box center [552, 42] width 38 height 11
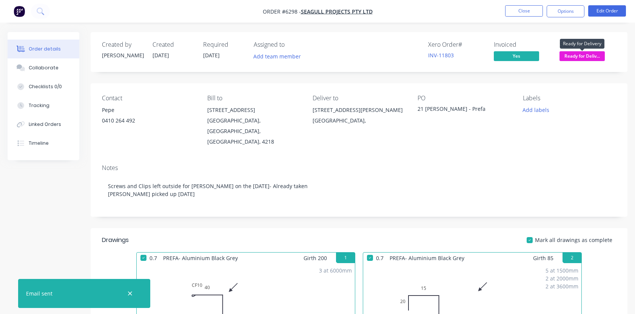
click at [577, 56] on span "Ready for Deliv..." at bounding box center [581, 55] width 45 height 9
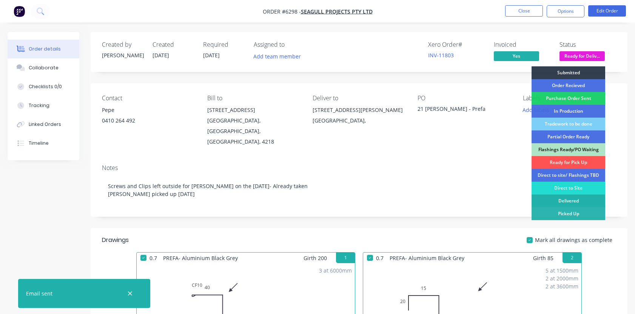
click at [568, 197] on div "Delivered" at bounding box center [568, 201] width 74 height 13
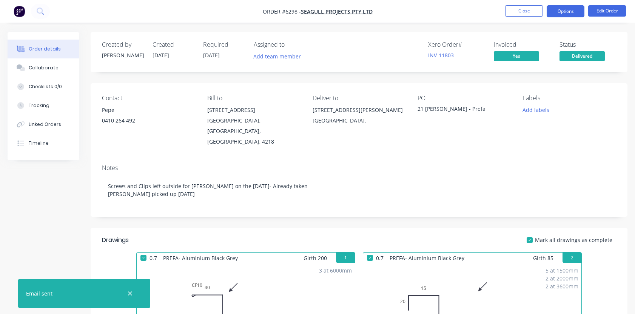
click at [563, 12] on button "Options" at bounding box center [565, 11] width 38 height 12
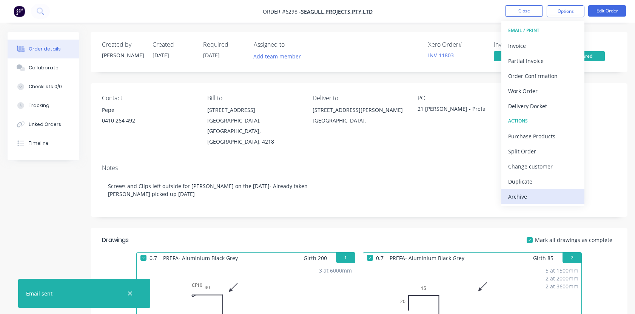
click at [518, 197] on div "Archive" at bounding box center [542, 196] width 69 height 11
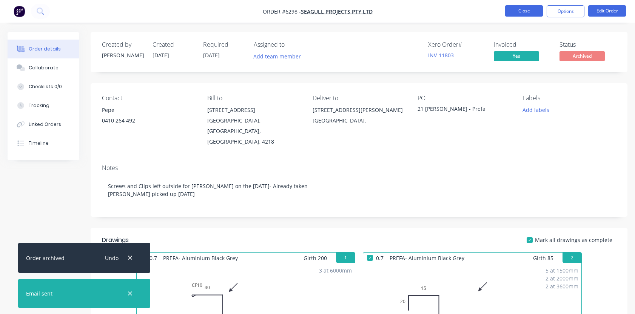
click at [523, 8] on button "Close" at bounding box center [524, 10] width 38 height 11
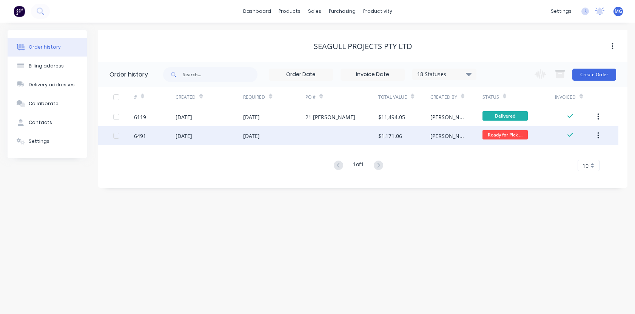
click at [249, 137] on div "[DATE]" at bounding box center [251, 136] width 17 height 8
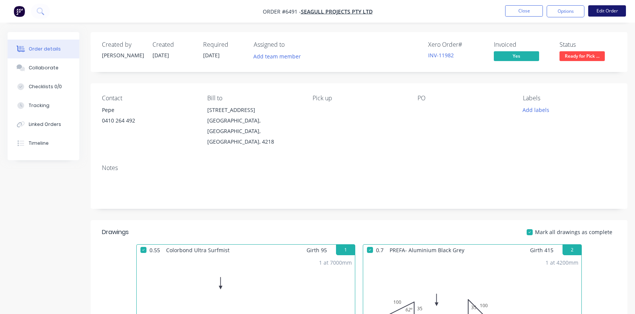
click at [594, 11] on button "Edit Order" at bounding box center [607, 10] width 38 height 11
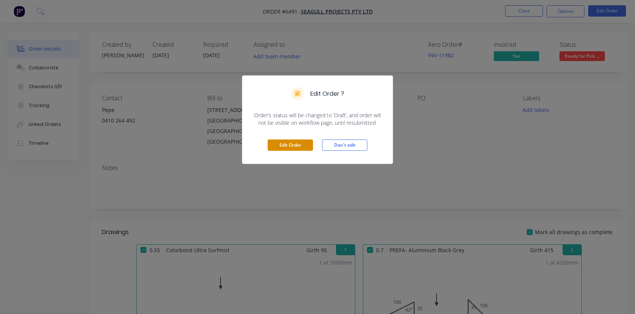
click at [287, 147] on button "Edit Order" at bounding box center [290, 145] width 45 height 11
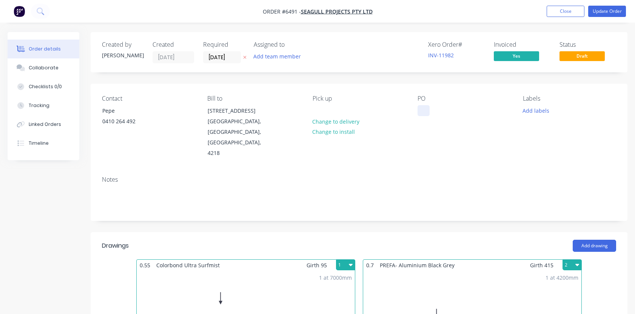
click at [420, 108] on div at bounding box center [423, 110] width 12 height 11
click at [606, 14] on button "Update Order" at bounding box center [607, 11] width 38 height 11
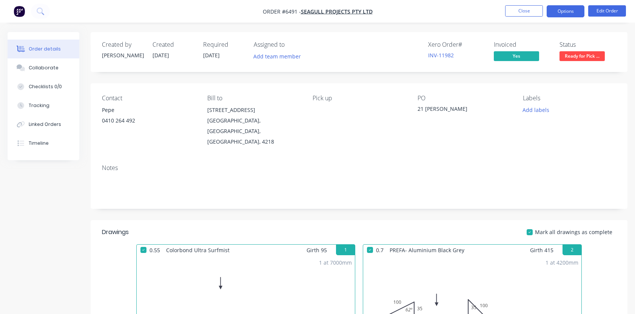
click at [571, 11] on button "Options" at bounding box center [565, 11] width 38 height 12
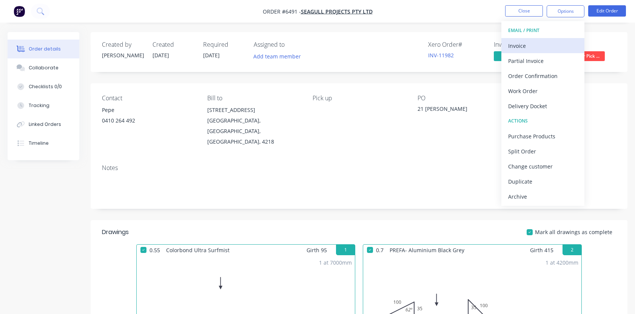
click at [526, 44] on div "Invoice" at bounding box center [542, 45] width 69 height 11
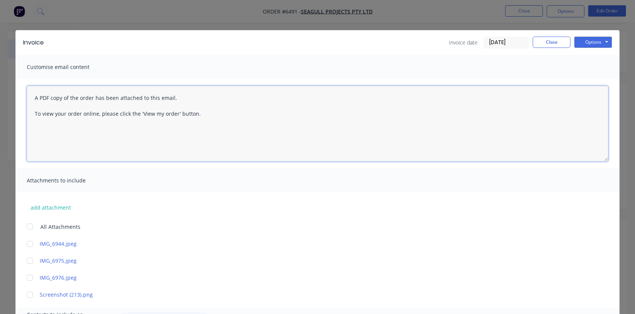
click at [33, 97] on textarea "A PDF copy of the order has been attached to this email. To view your order onl…" at bounding box center [317, 123] width 581 height 75
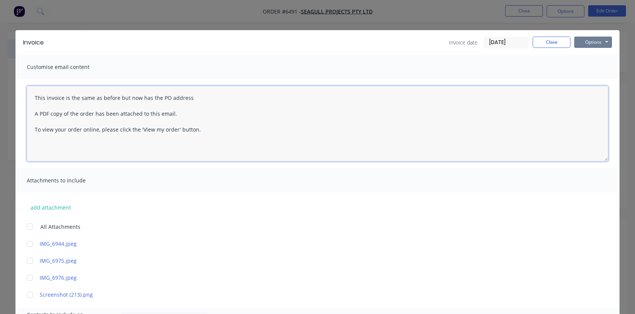
type textarea "This invoice is the same as before but now has the PO address A PDF copy of the…"
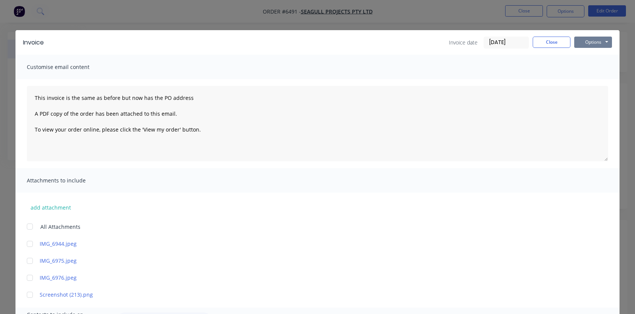
click at [591, 42] on button "Options" at bounding box center [593, 42] width 38 height 11
click at [590, 77] on button "Email" at bounding box center [598, 80] width 48 height 12
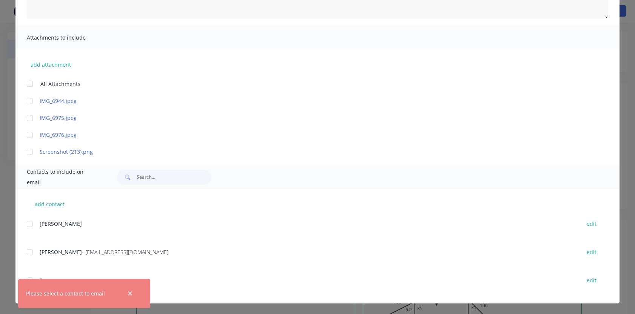
scroll to position [143, 0]
click at [31, 251] on div at bounding box center [29, 252] width 15 height 15
click at [132, 294] on icon "button" at bounding box center [130, 294] width 5 height 7
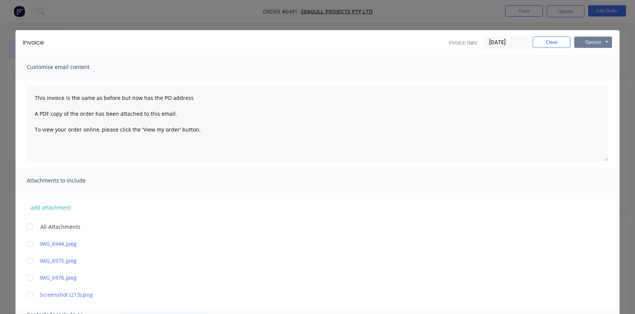
scroll to position [0, 0]
click at [594, 44] on button "Options" at bounding box center [593, 42] width 38 height 11
click at [593, 83] on button "Email" at bounding box center [598, 80] width 48 height 12
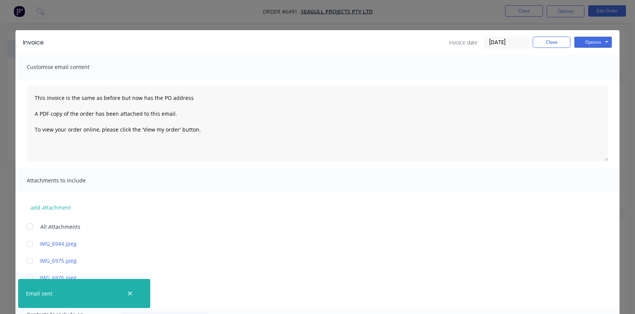
click at [320, 175] on div "Attachments to include" at bounding box center [317, 180] width 604 height 25
click at [554, 43] on button "Close" at bounding box center [552, 42] width 38 height 11
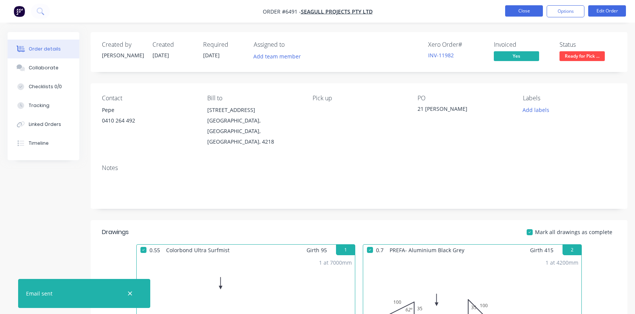
click at [519, 8] on button "Close" at bounding box center [524, 10] width 38 height 11
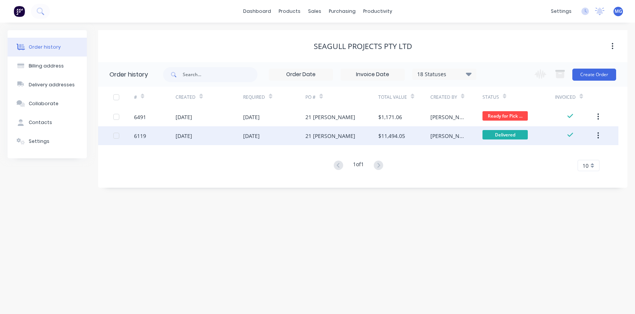
click at [599, 137] on button "button" at bounding box center [598, 136] width 18 height 14
click at [567, 159] on div "Archive" at bounding box center [571, 155] width 58 height 11
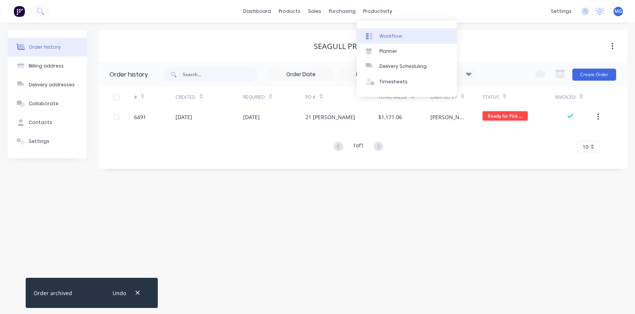
click at [385, 34] on div "Workflow" at bounding box center [390, 36] width 23 height 7
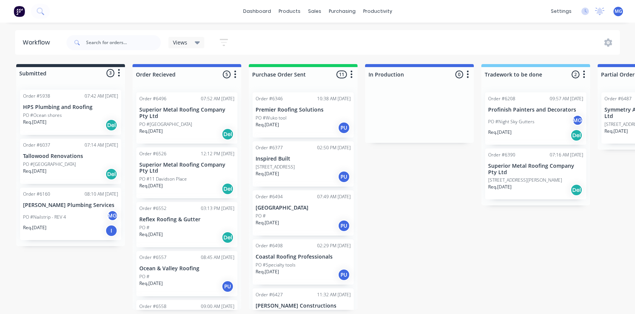
drag, startPoint x: 552, startPoint y: 98, endPoint x: 491, endPoint y: 257, distance: 170.5
click at [316, 10] on div "sales" at bounding box center [314, 11] width 21 height 11
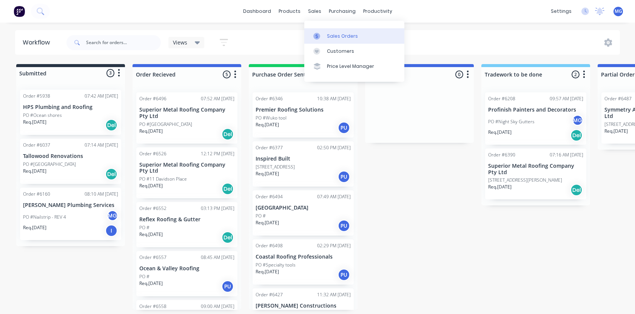
click at [332, 37] on div "Sales Orders" at bounding box center [342, 36] width 31 height 7
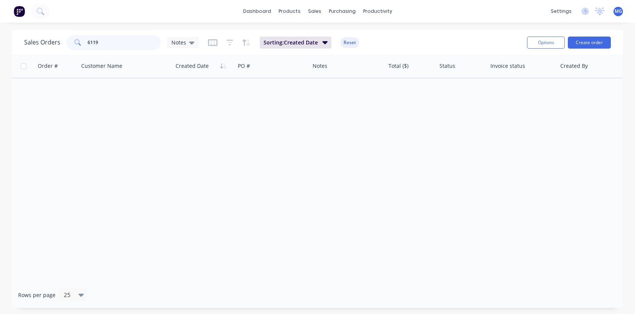
drag, startPoint x: 105, startPoint y: 41, endPoint x: 63, endPoint y: 40, distance: 41.2
click at [63, 40] on div "Sales Orders 6119 Notes" at bounding box center [111, 42] width 175 height 15
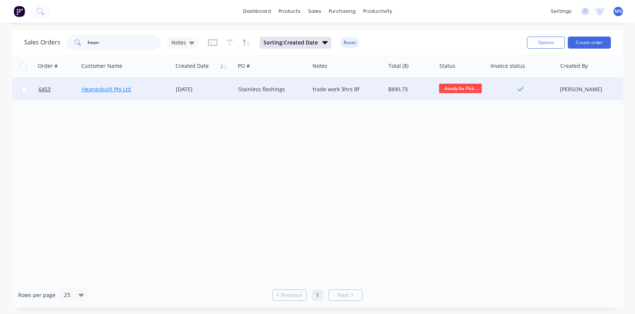
type input "hean"
click at [102, 90] on link "Heanesbuilt Pty Ltd" at bounding box center [106, 89] width 49 height 7
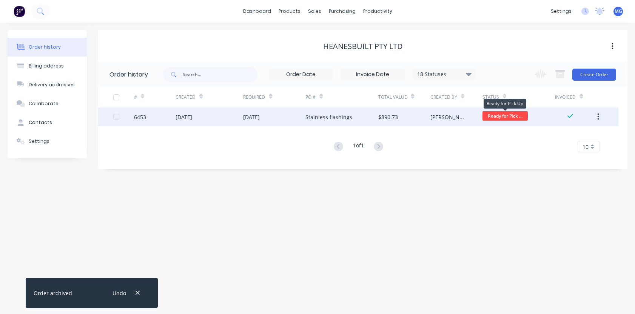
click at [505, 116] on span "Ready for Pick ..." at bounding box center [504, 115] width 45 height 9
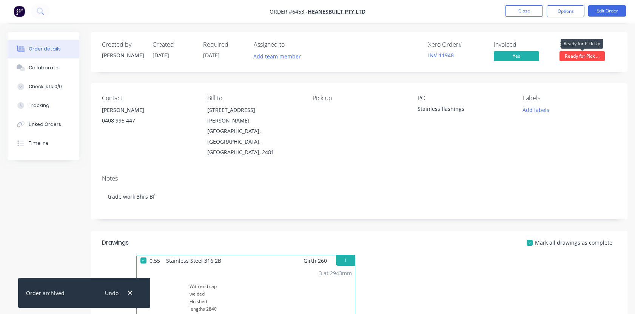
click at [575, 57] on span "Ready for Pick ..." at bounding box center [581, 55] width 45 height 9
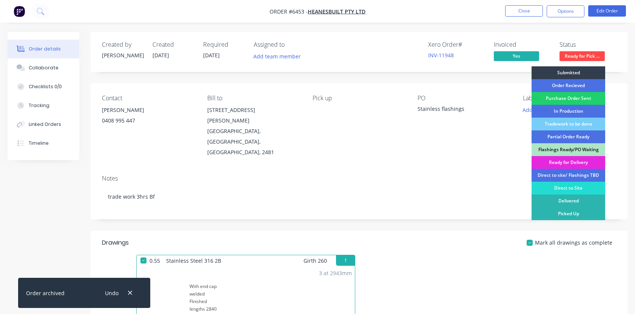
click at [563, 125] on div "Tradework to be done" at bounding box center [568, 124] width 74 height 13
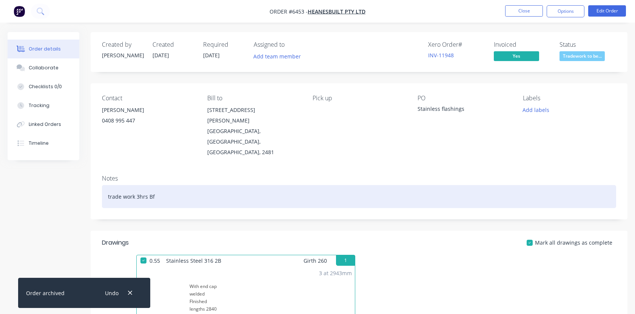
click at [164, 185] on div "trade work 3hrs Bf" at bounding box center [359, 196] width 514 height 23
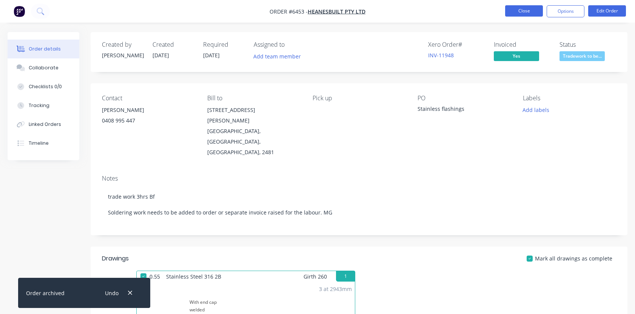
click at [523, 9] on button "Close" at bounding box center [524, 10] width 38 height 11
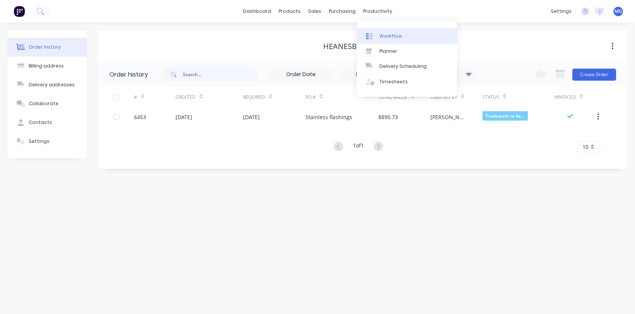
click at [383, 34] on div "Workflow" at bounding box center [390, 36] width 23 height 7
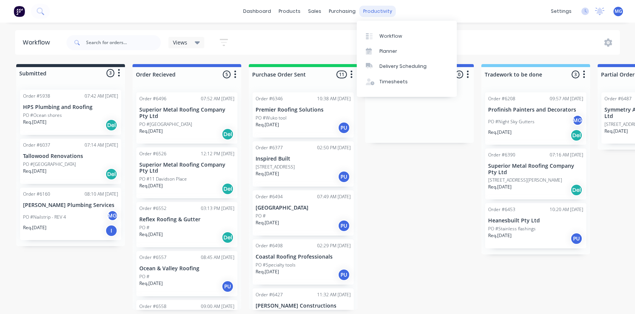
click at [373, 12] on div "productivity" at bounding box center [377, 11] width 37 height 11
click at [382, 61] on link "Delivery Scheduling" at bounding box center [407, 66] width 100 height 15
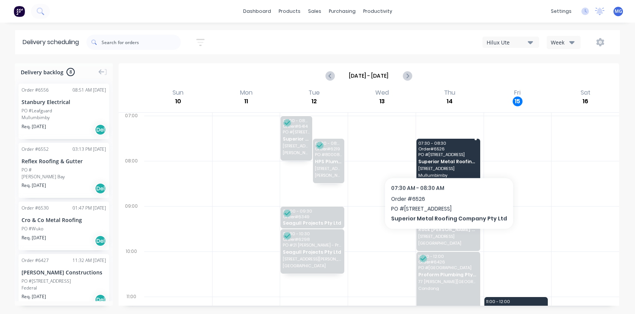
click at [445, 158] on div "07:30 - 08:30 Order # 6526 PO # 11 Davidson Place Superior Metal Roofing Compan…" at bounding box center [448, 161] width 64 height 45
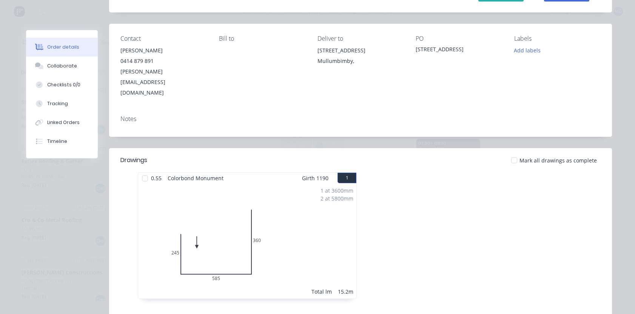
scroll to position [79, 0]
click at [518, 152] on div at bounding box center [513, 159] width 15 height 15
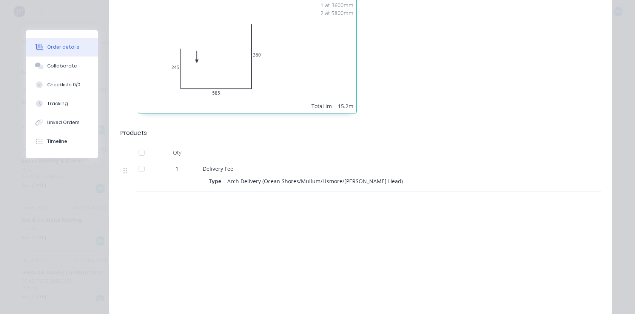
scroll to position [262, 0]
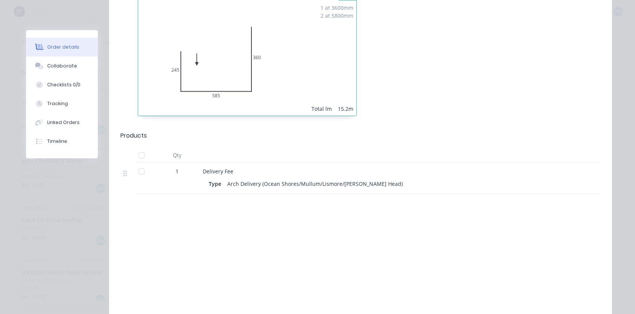
click at [142, 148] on div at bounding box center [141, 155] width 15 height 15
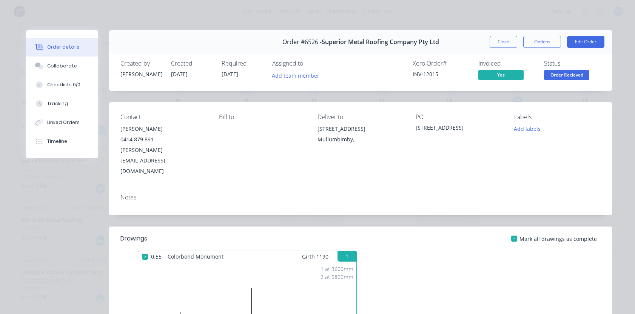
scroll to position [0, 0]
click at [563, 73] on span "Order Recieved" at bounding box center [566, 74] width 45 height 9
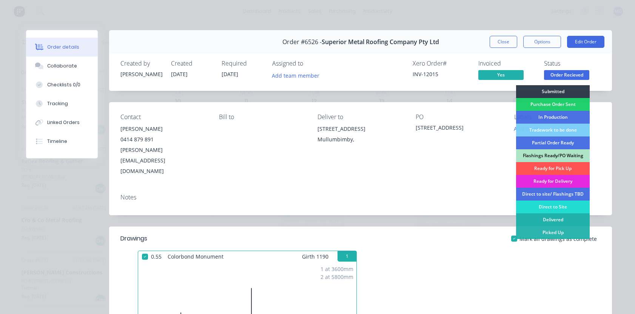
click at [555, 215] on div "Delivered" at bounding box center [553, 220] width 74 height 13
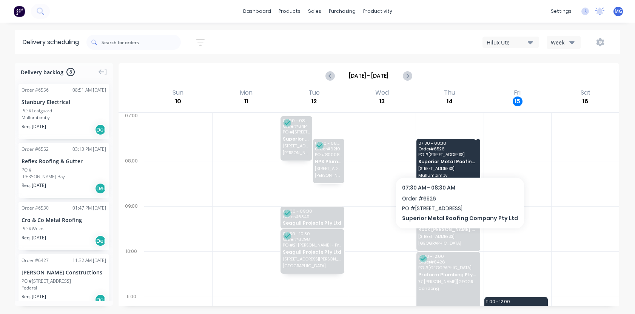
click at [456, 157] on div "07:30 - 08:30 Order # 6526 PO # 11 Davidson Place Superior Metal Roofing Compan…" at bounding box center [448, 161] width 64 height 45
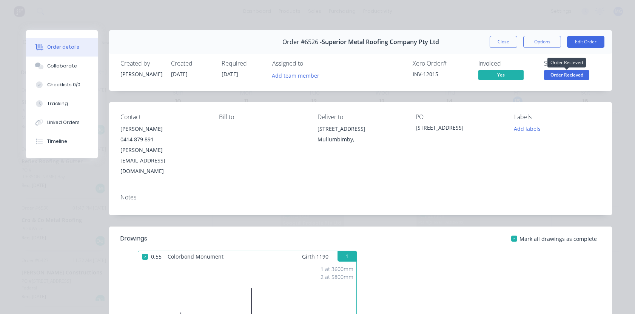
click at [567, 74] on span "Order Recieved" at bounding box center [566, 74] width 45 height 9
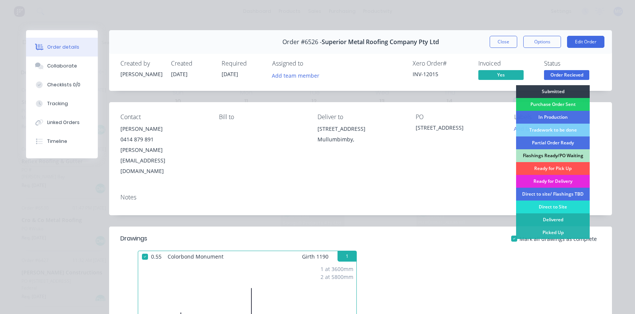
click at [554, 220] on div "Delivered" at bounding box center [553, 220] width 74 height 13
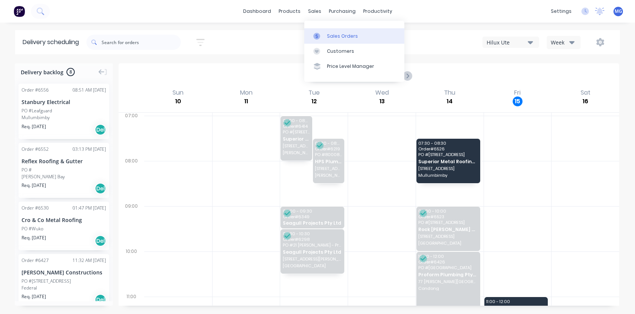
click at [328, 39] on div "Sales Orders" at bounding box center [342, 36] width 31 height 7
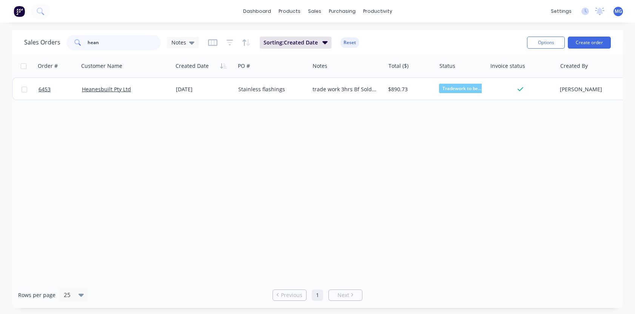
drag, startPoint x: 110, startPoint y: 42, endPoint x: 57, endPoint y: 43, distance: 52.8
click at [57, 43] on div "Sales Orders hean Notes" at bounding box center [111, 42] width 175 height 15
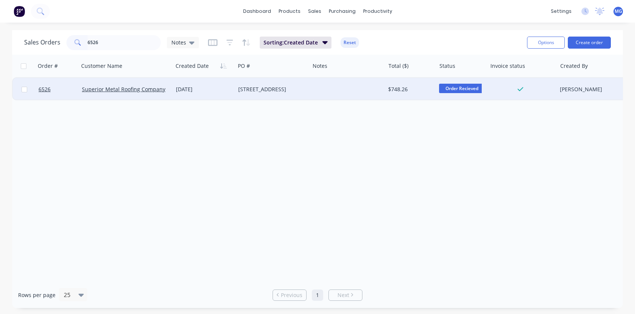
click at [466, 88] on span "Order Recieved" at bounding box center [461, 88] width 45 height 9
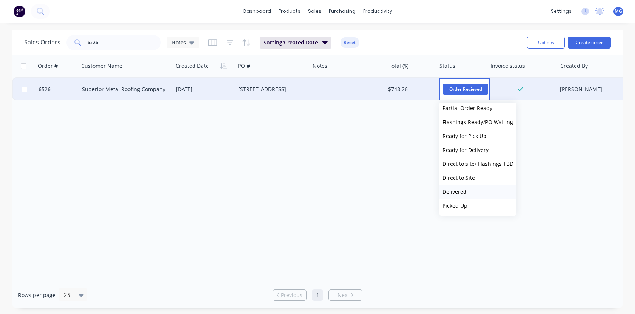
scroll to position [74, 0]
click at [457, 190] on span "Delivered" at bounding box center [454, 191] width 24 height 7
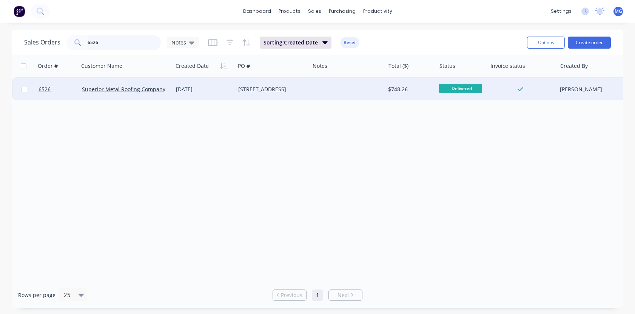
click at [103, 42] on input "6526" at bounding box center [125, 42] width 74 height 15
type input "6"
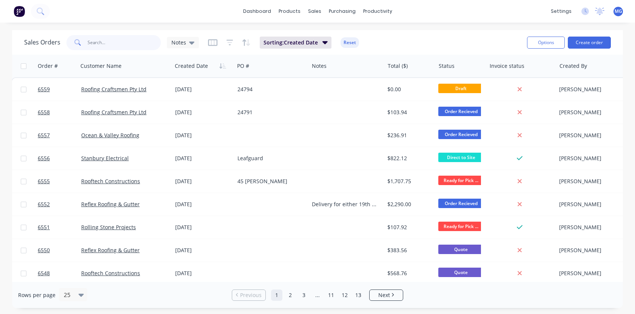
scroll to position [0, 1]
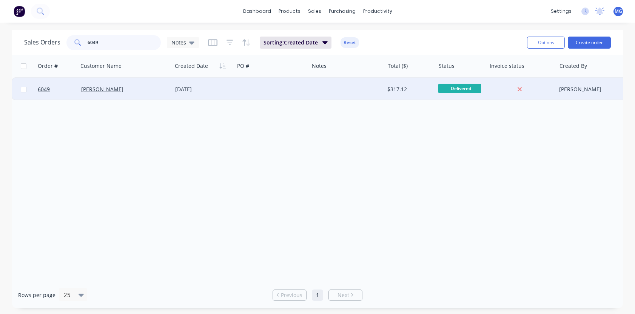
type input "6049"
click at [195, 89] on div "[DATE]" at bounding box center [203, 90] width 56 height 8
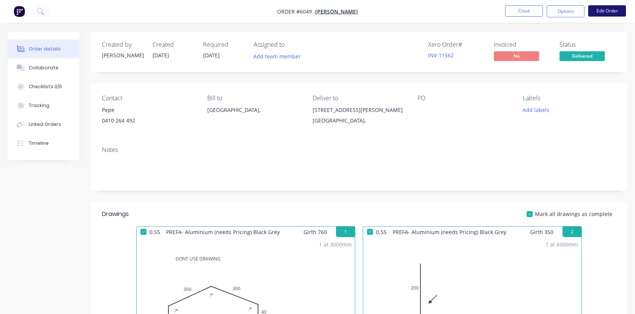
click at [608, 14] on button "Edit Order" at bounding box center [607, 10] width 38 height 11
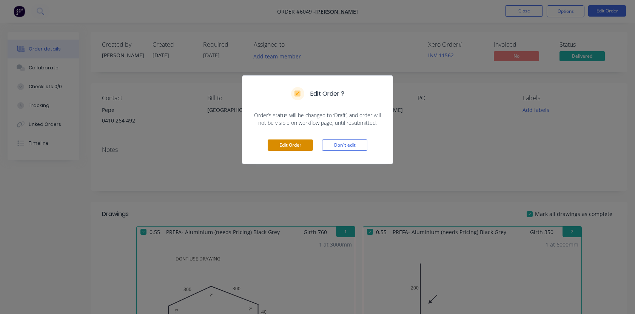
click at [288, 146] on button "Edit Order" at bounding box center [290, 145] width 45 height 11
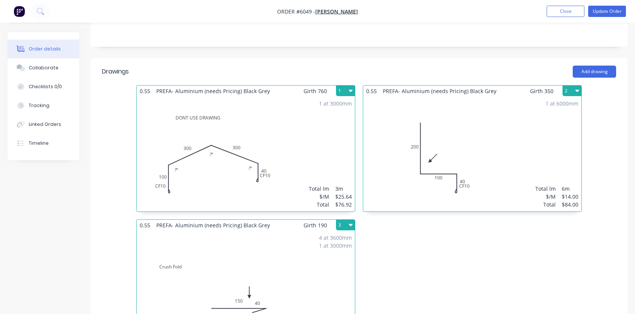
scroll to position [153, 0]
click at [279, 125] on div "1 at 3000mm Total lm $/M Total 3m $25.64 $76.92" at bounding box center [246, 154] width 218 height 115
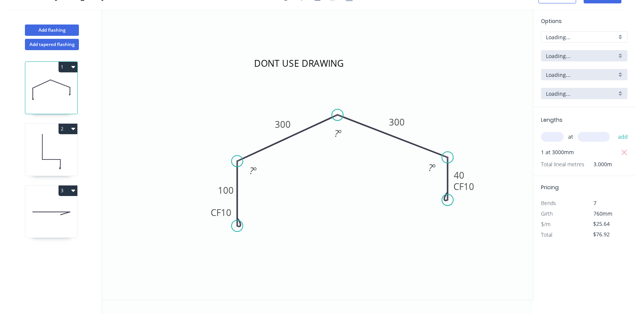
type input "$0.00"
click at [620, 37] on div at bounding box center [584, 36] width 86 height 11
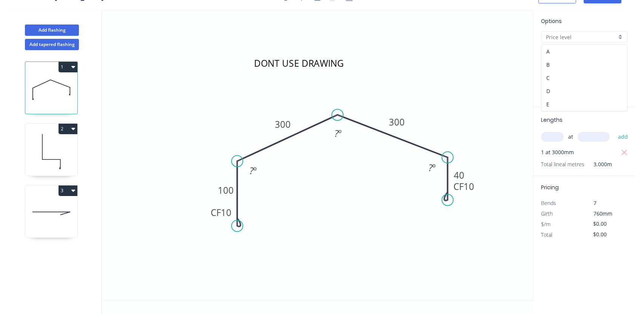
click at [582, 90] on div "D" at bounding box center [584, 91] width 86 height 13
type input "D"
type input "$319.10"
type input "$957.30"
click at [621, 56] on div "Brass" at bounding box center [584, 55] width 86 height 11
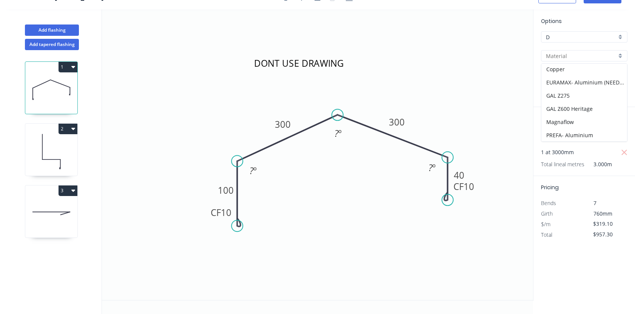
scroll to position [71, 0]
click at [578, 130] on div "PREFA- Aluminium" at bounding box center [584, 131] width 86 height 13
type input "PREFA- Aluminium"
type input "Black Grey"
type input "0.7"
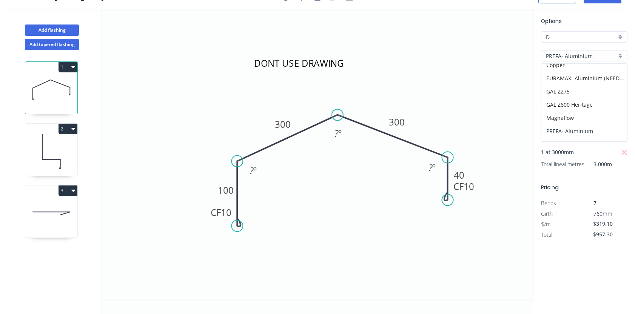
type input "$66.50"
type input "$199.50"
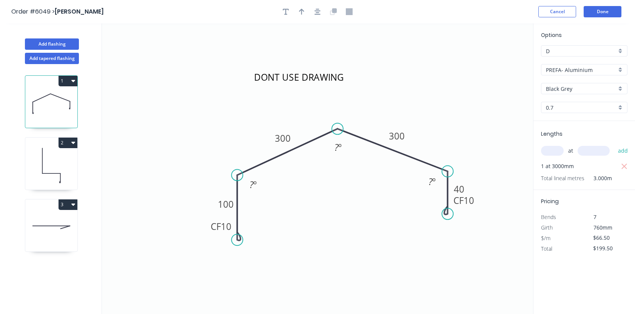
scroll to position [0, 0]
click at [603, 12] on button "Done" at bounding box center [602, 11] width 38 height 11
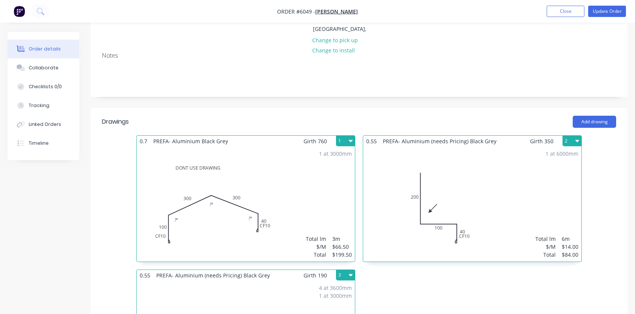
click at [492, 181] on div "1 at 6000mm Total lm $/M Total 6m $14.00 $84.00" at bounding box center [472, 204] width 218 height 115
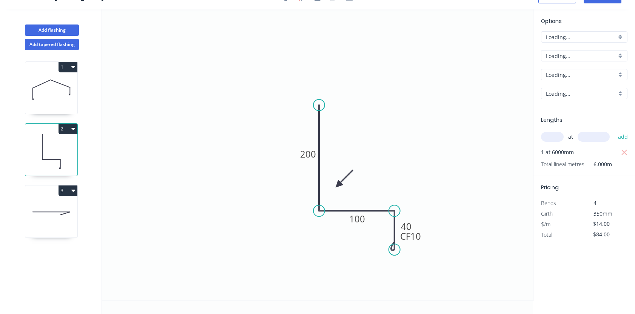
scroll to position [14, 0]
type input "$0.00"
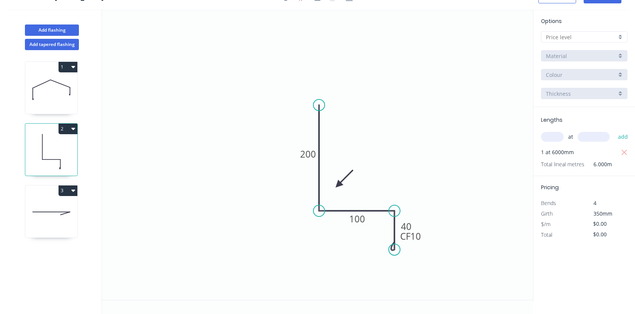
click at [617, 38] on div at bounding box center [584, 36] width 86 height 11
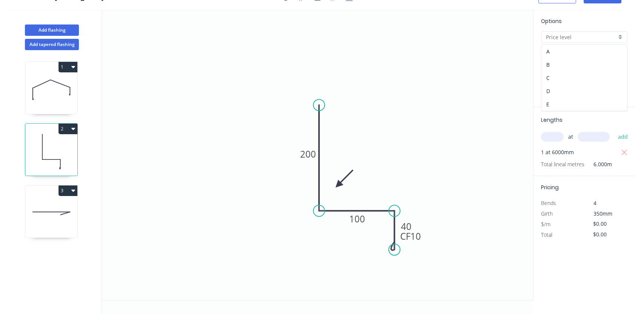
click at [582, 94] on div "D" at bounding box center [584, 91] width 86 height 13
type input "D"
type input "$163.22"
type input "$979.32"
click at [620, 55] on div "Brass" at bounding box center [584, 55] width 86 height 11
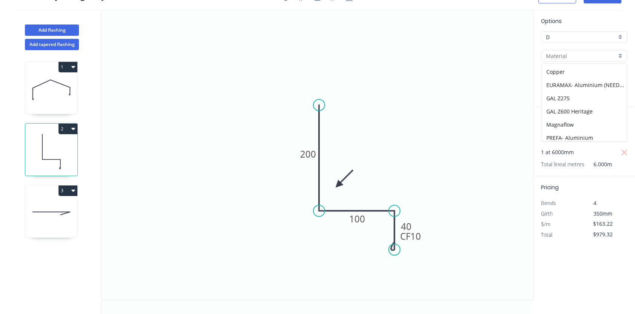
scroll to position [74, 0]
click at [573, 125] on div "PREFA- Aluminium" at bounding box center [584, 128] width 86 height 13
type input "PREFA- Aluminium"
type input "Black Grey"
type input "0.7"
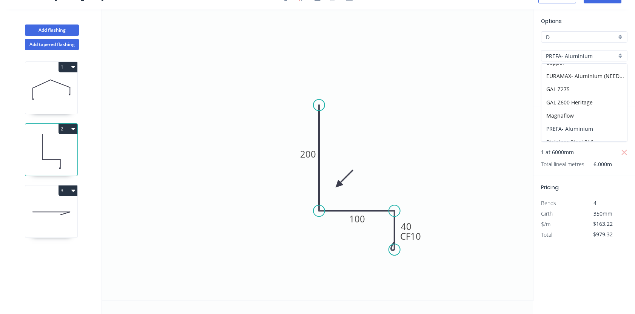
type input "$33.25"
type input "$199.50"
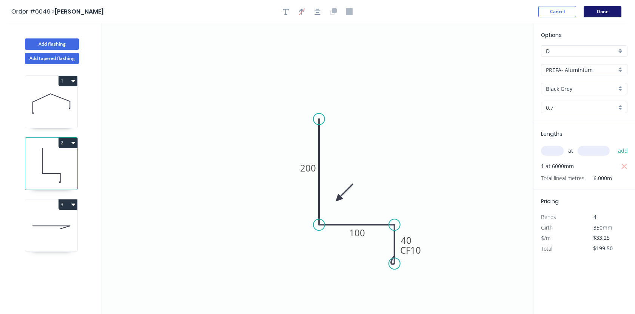
scroll to position [0, 0]
click at [602, 12] on button "Done" at bounding box center [602, 11] width 38 height 11
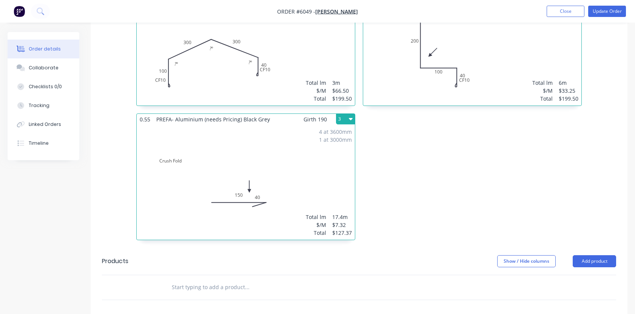
scroll to position [260, 0]
click at [211, 159] on div "4 at 3600mm 1 at 3000mm Total lm $/M Total 17.4m $7.32 $127.37" at bounding box center [246, 182] width 218 height 115
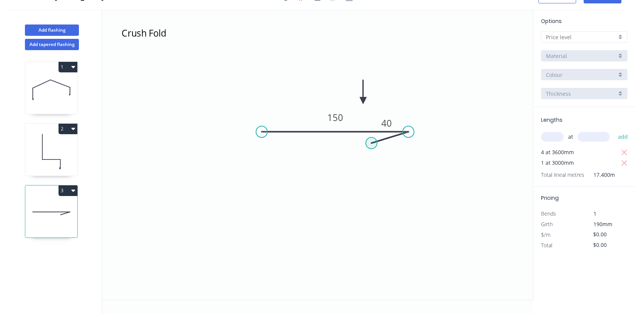
click at [374, 142] on circle at bounding box center [371, 143] width 11 height 11
click at [371, 144] on circle at bounding box center [371, 143] width 11 height 11
click at [383, 153] on div "Delete point" at bounding box center [409, 153] width 76 height 15
click at [410, 131] on circle at bounding box center [408, 131] width 11 height 11
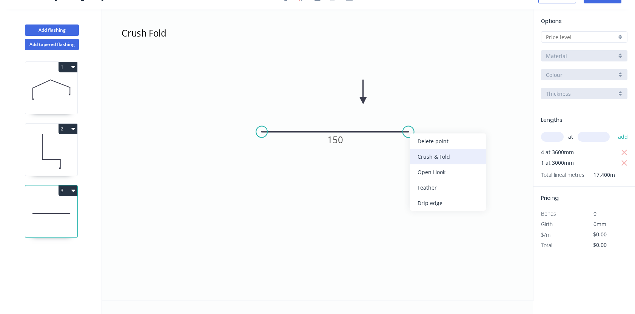
click at [420, 154] on div "Crush & Fold" at bounding box center [448, 156] width 76 height 15
click at [404, 143] on tspan "10" at bounding box center [403, 144] width 11 height 12
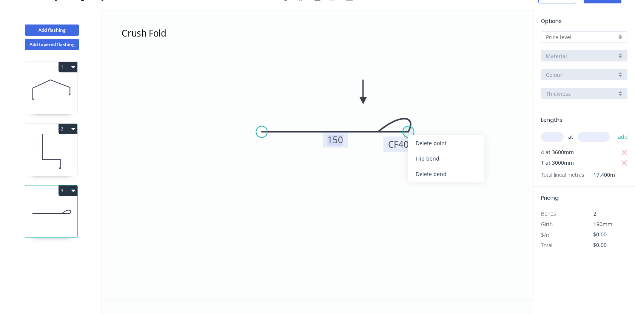
click at [408, 133] on circle at bounding box center [408, 131] width 11 height 11
click at [422, 156] on div "Flip bend" at bounding box center [446, 158] width 76 height 15
click at [620, 37] on div at bounding box center [584, 36] width 86 height 11
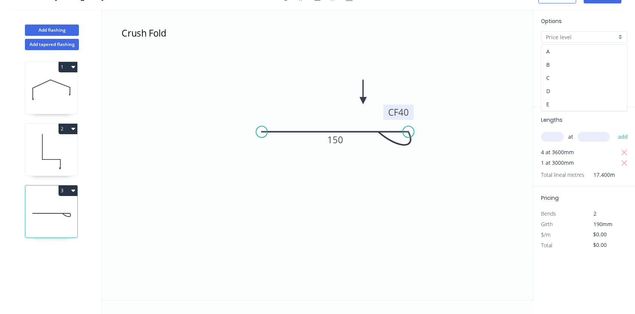
click at [576, 89] on div "D" at bounding box center [584, 91] width 86 height 13
type input "D"
type input "$84.38"
type input "$1,468.21"
click at [619, 57] on div "Brass" at bounding box center [584, 55] width 86 height 11
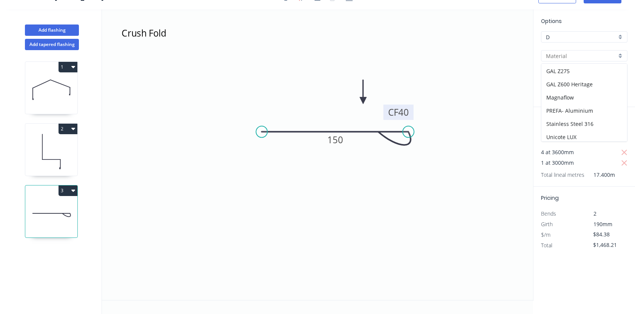
scroll to position [93, 0]
click at [581, 112] on div "PREFA- Aluminium" at bounding box center [584, 109] width 86 height 13
type input "PREFA- Aluminium"
type input "Black Grey"
type input "0.7"
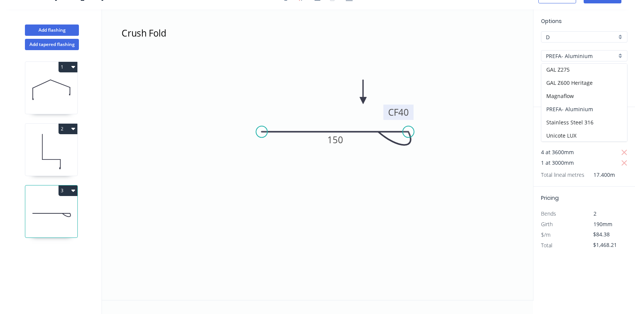
type input "$15.92"
type input "$277.01"
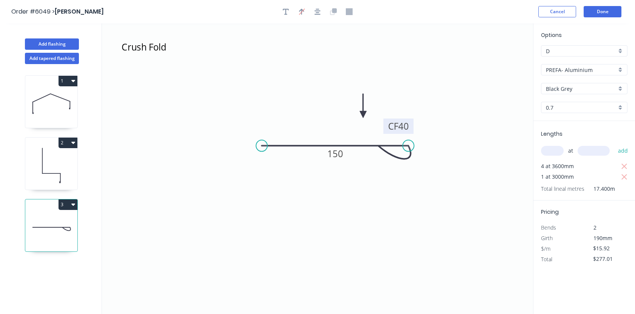
scroll to position [0, 0]
click at [600, 16] on button "Done" at bounding box center [602, 11] width 38 height 11
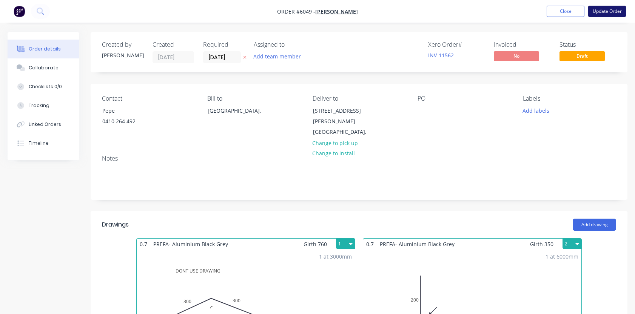
click at [609, 11] on button "Update Order" at bounding box center [607, 11] width 38 height 11
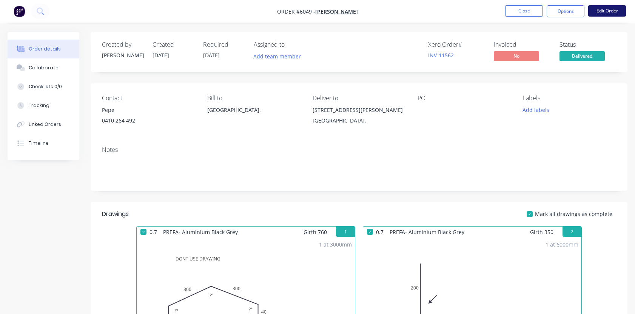
click at [607, 11] on button "Edit Order" at bounding box center [607, 10] width 38 height 11
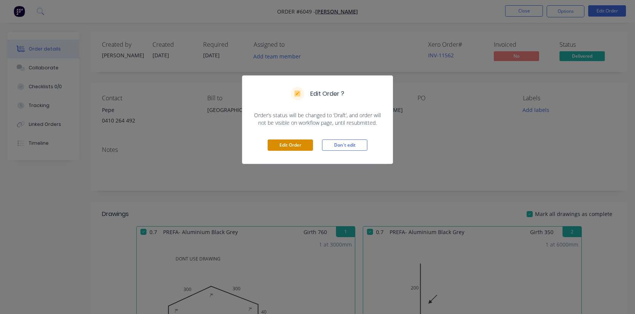
click at [300, 145] on button "Edit Order" at bounding box center [290, 145] width 45 height 11
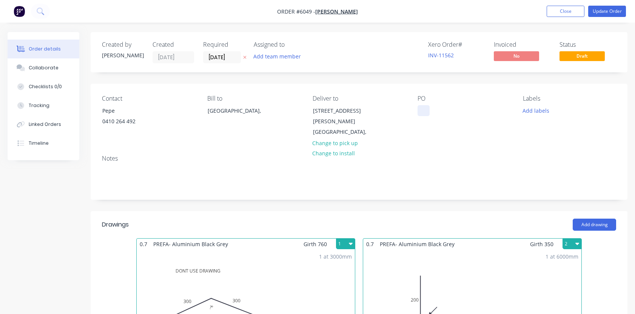
click at [419, 109] on div at bounding box center [423, 110] width 12 height 11
click at [605, 13] on button "Update Order" at bounding box center [607, 11] width 38 height 11
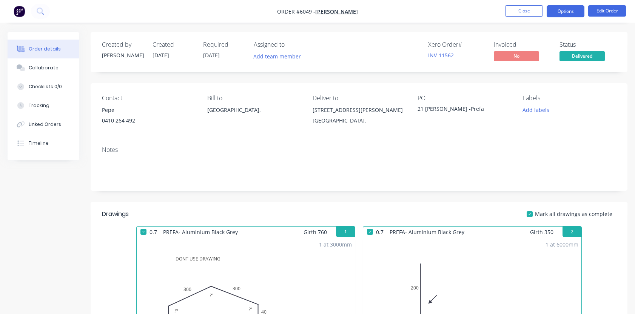
click at [567, 11] on button "Options" at bounding box center [565, 11] width 38 height 12
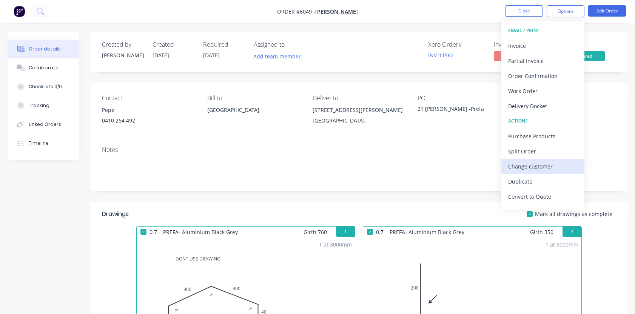
click at [524, 168] on div "Change customer" at bounding box center [542, 166] width 69 height 11
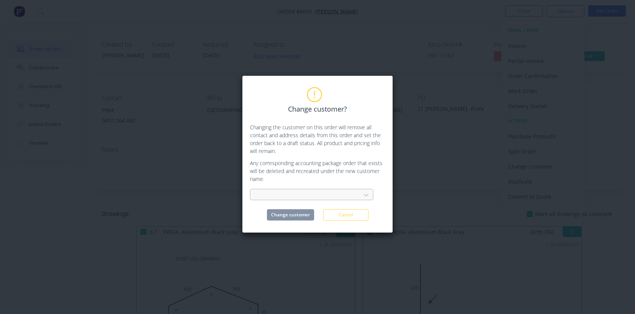
click at [272, 196] on div at bounding box center [306, 195] width 101 height 9
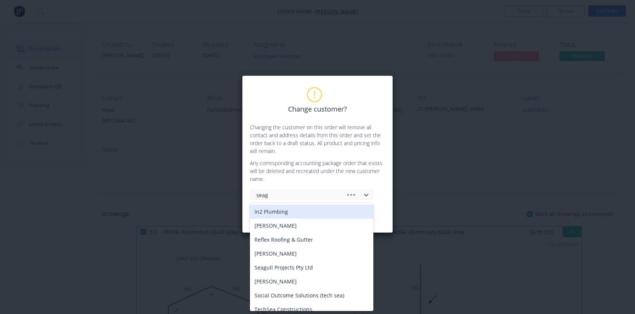
type input "seagu"
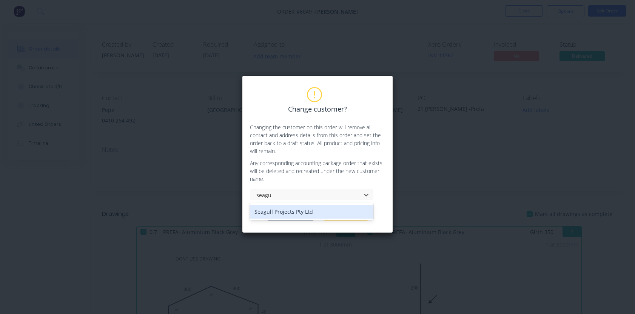
click at [289, 209] on div "Seagull Projects Pty Ltd" at bounding box center [311, 212] width 123 height 14
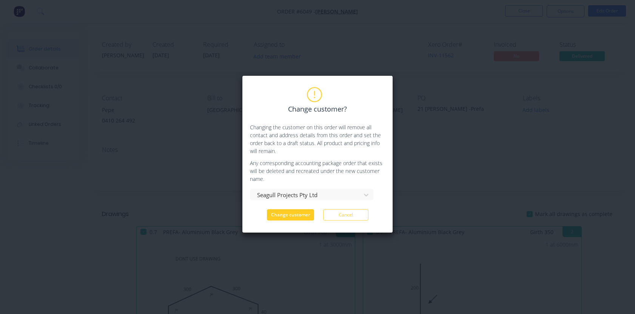
click at [296, 215] on button "Change customer" at bounding box center [290, 214] width 47 height 11
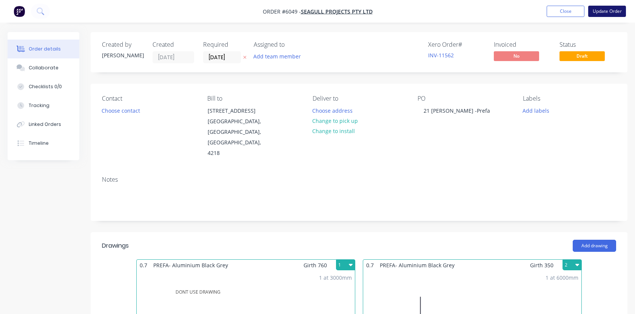
click at [601, 9] on button "Update Order" at bounding box center [607, 11] width 38 height 11
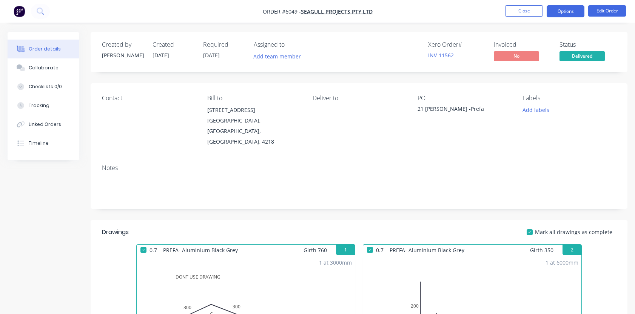
click at [562, 9] on button "Options" at bounding box center [565, 11] width 38 height 12
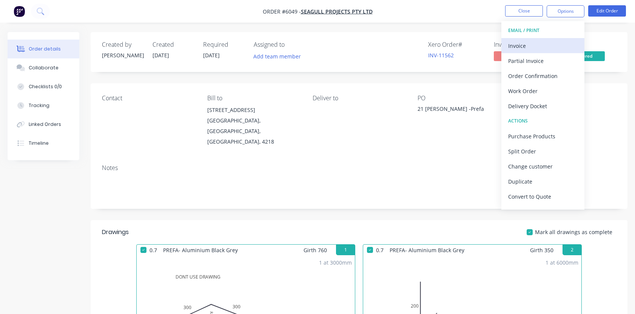
click at [516, 46] on div "Invoice" at bounding box center [542, 45] width 69 height 11
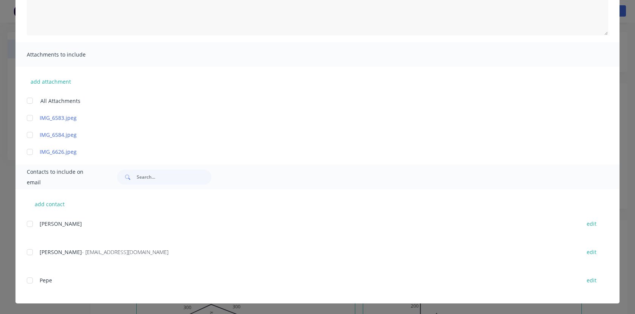
scroll to position [126, 0]
click at [30, 251] on div at bounding box center [29, 252] width 15 height 15
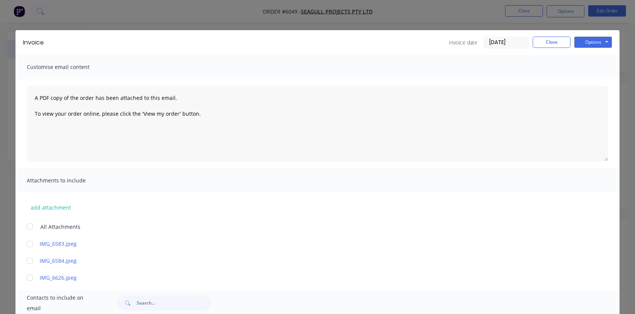
scroll to position [0, 0]
click at [595, 41] on button "Options" at bounding box center [593, 42] width 38 height 11
click at [592, 83] on button "Email" at bounding box center [598, 80] width 48 height 12
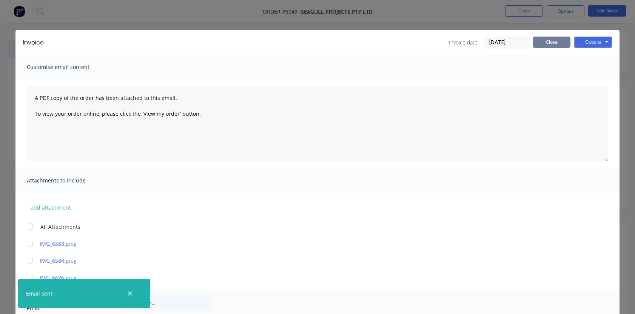
click at [554, 44] on button "Close" at bounding box center [552, 42] width 38 height 11
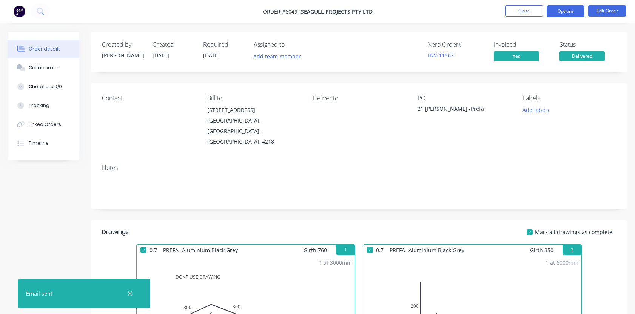
click at [566, 7] on button "Options" at bounding box center [565, 11] width 38 height 12
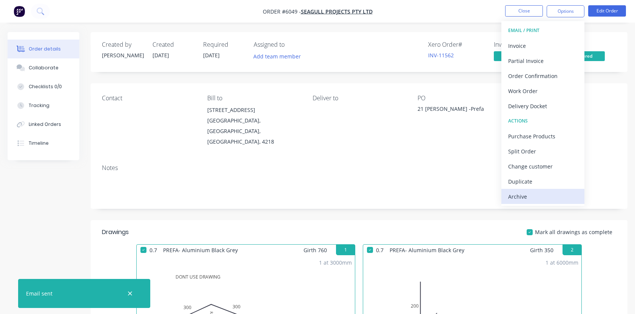
click at [513, 194] on div "Archive" at bounding box center [542, 196] width 69 height 11
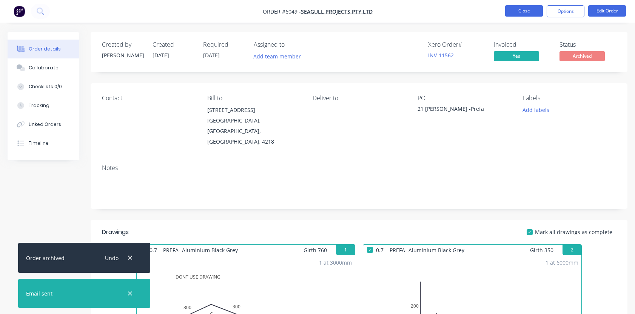
click at [525, 12] on button "Close" at bounding box center [524, 10] width 38 height 11
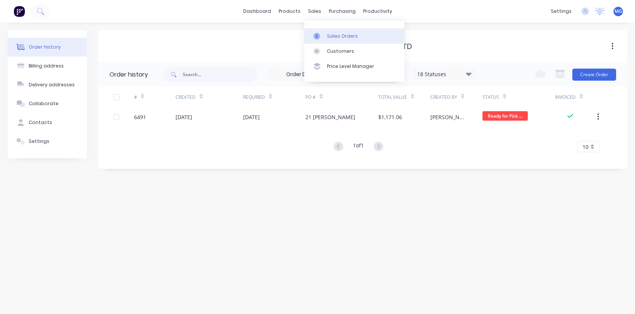
click at [325, 38] on link "Sales Orders" at bounding box center [354, 35] width 100 height 15
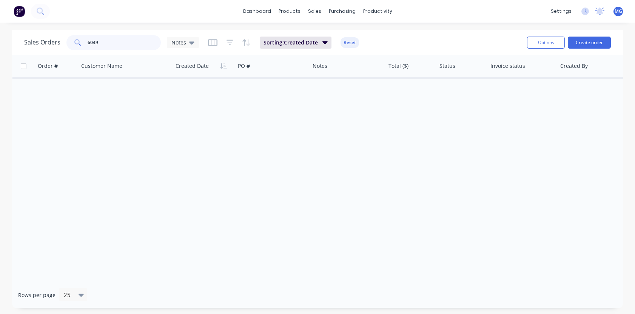
click at [102, 41] on input "6049" at bounding box center [125, 42] width 74 height 15
type input "6"
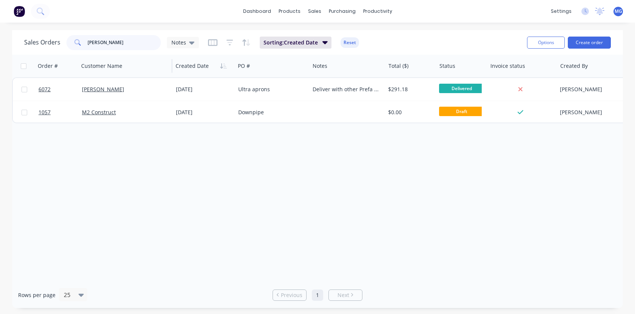
type input "[PERSON_NAME]"
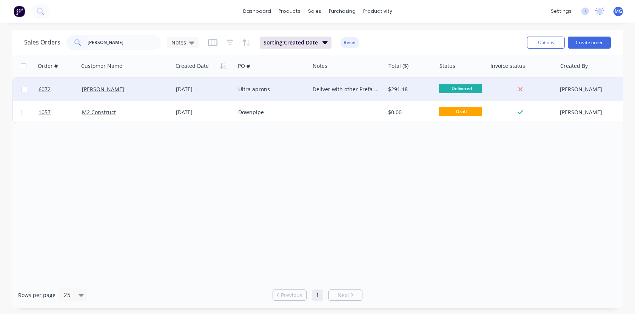
drag, startPoint x: 108, startPoint y: 55, endPoint x: 198, endPoint y: 87, distance: 95.3
click at [198, 87] on div "[DATE]" at bounding box center [204, 90] width 56 height 8
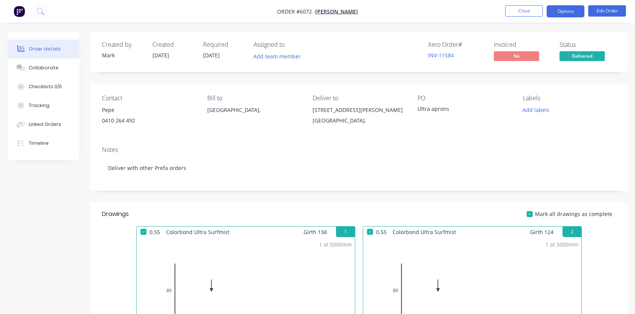
click at [564, 11] on button "Options" at bounding box center [565, 11] width 38 height 12
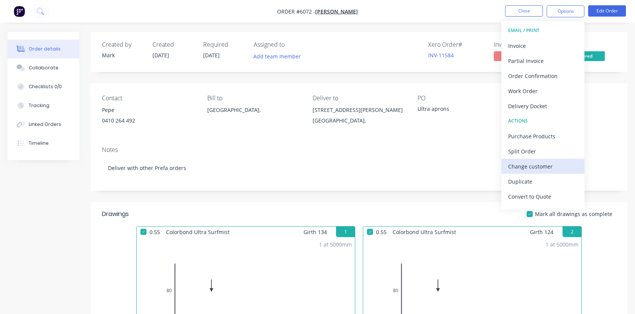
click at [523, 165] on div "Change customer" at bounding box center [542, 166] width 69 height 11
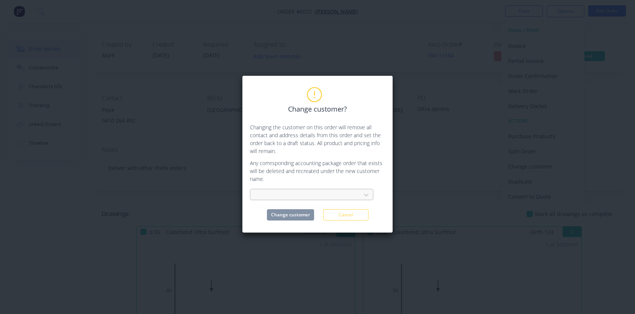
click at [284, 192] on div at bounding box center [306, 195] width 101 height 9
type input "seagu"
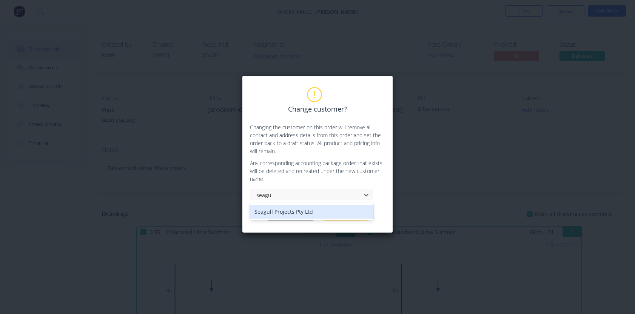
click at [295, 213] on div "Seagull Projects Pty Ltd" at bounding box center [311, 212] width 123 height 14
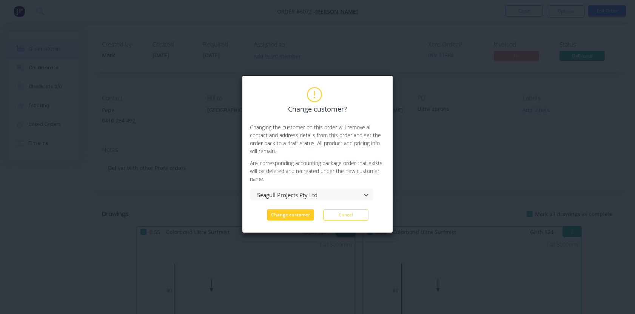
click at [294, 217] on button "Change customer" at bounding box center [290, 214] width 47 height 11
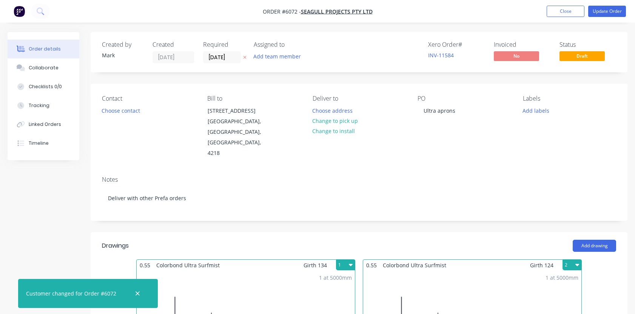
type input "$110.00"
click at [132, 108] on button "Choose contact" at bounding box center [121, 110] width 46 height 10
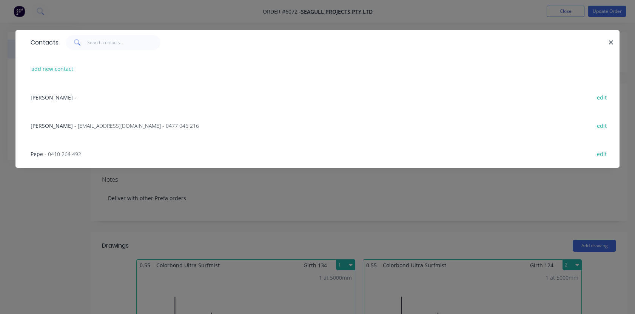
click at [68, 154] on span "- 0410 264 492" at bounding box center [63, 154] width 37 height 7
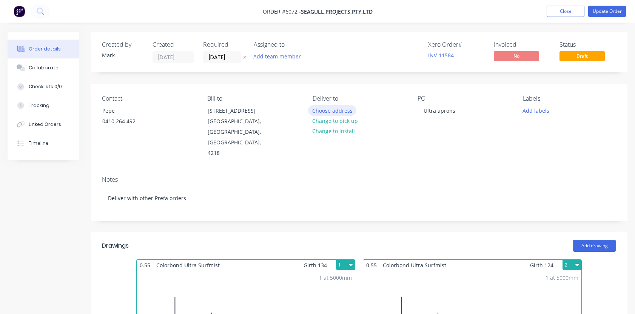
click at [337, 113] on button "Choose address" at bounding box center [332, 110] width 48 height 10
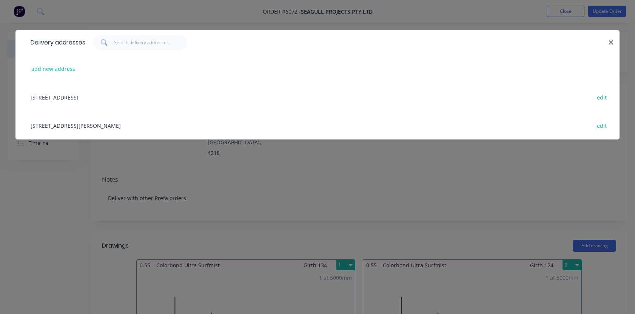
click at [75, 120] on div "[STREET_ADDRESS][PERSON_NAME] edit" at bounding box center [317, 125] width 581 height 28
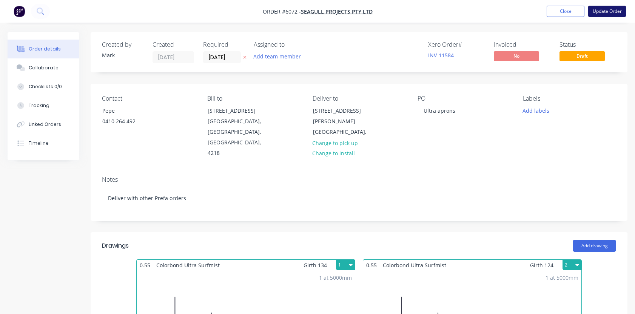
click at [603, 10] on button "Update Order" at bounding box center [607, 11] width 38 height 11
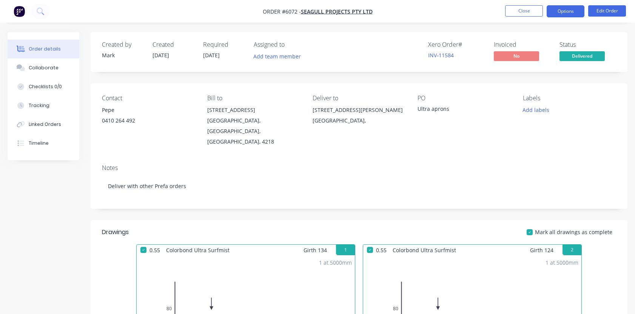
click at [565, 11] on button "Options" at bounding box center [565, 11] width 38 height 12
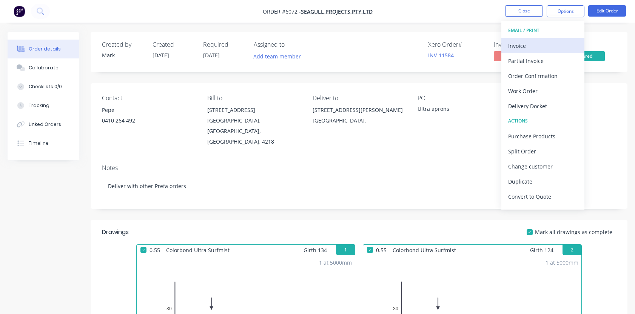
click at [516, 45] on div "Invoice" at bounding box center [542, 45] width 69 height 11
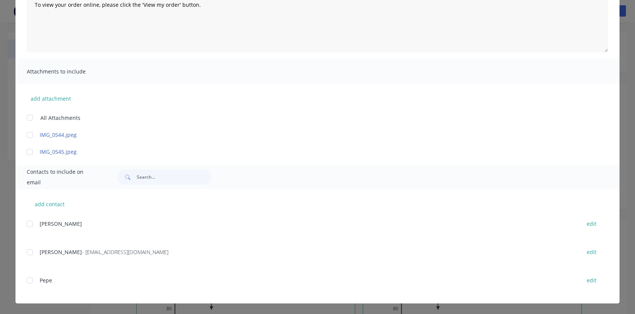
scroll to position [109, 0]
click at [31, 252] on div at bounding box center [29, 252] width 15 height 15
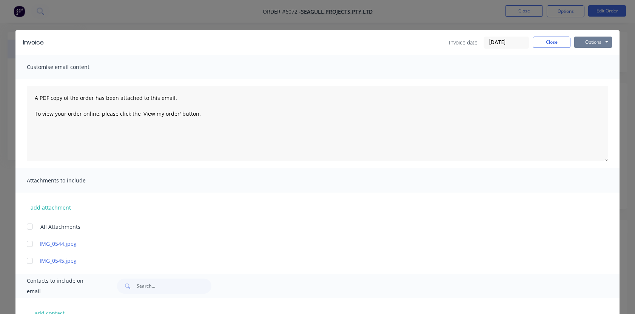
scroll to position [0, 0]
click at [590, 45] on button "Options" at bounding box center [593, 42] width 38 height 11
click at [592, 82] on button "Email" at bounding box center [598, 80] width 48 height 12
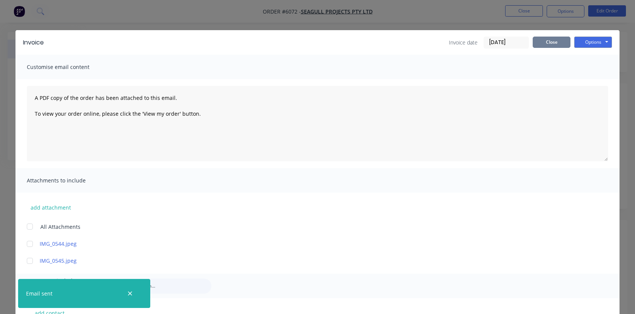
click at [551, 40] on button "Close" at bounding box center [552, 42] width 38 height 11
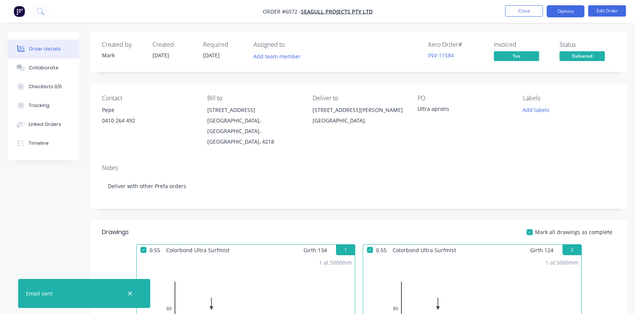
click at [558, 11] on button "Options" at bounding box center [565, 11] width 38 height 12
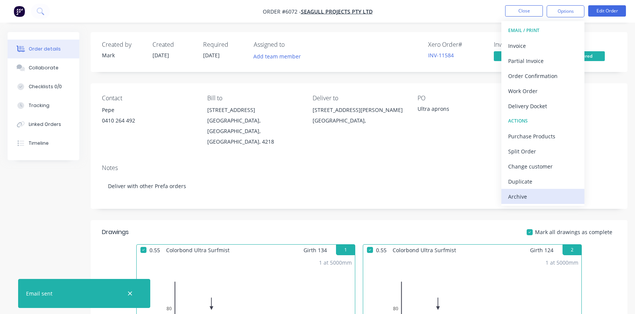
click at [529, 195] on div "Archive" at bounding box center [542, 196] width 69 height 11
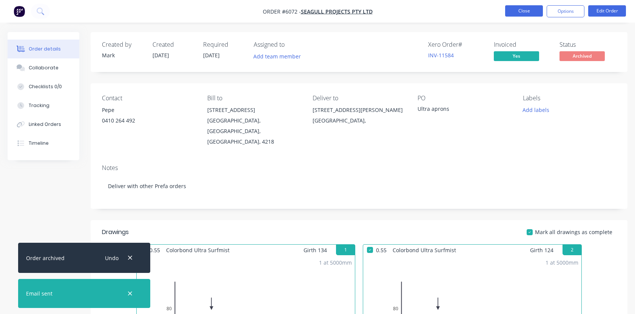
click at [525, 9] on button "Close" at bounding box center [524, 10] width 38 height 11
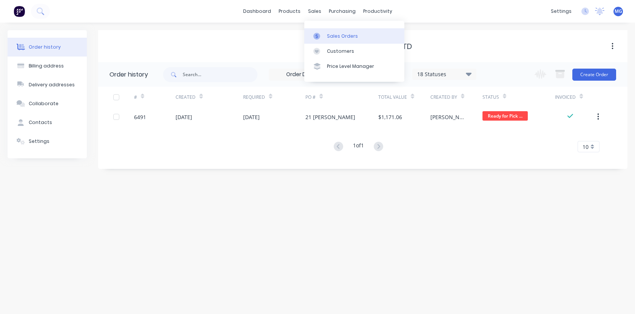
click at [329, 35] on div "Sales Orders" at bounding box center [342, 36] width 31 height 7
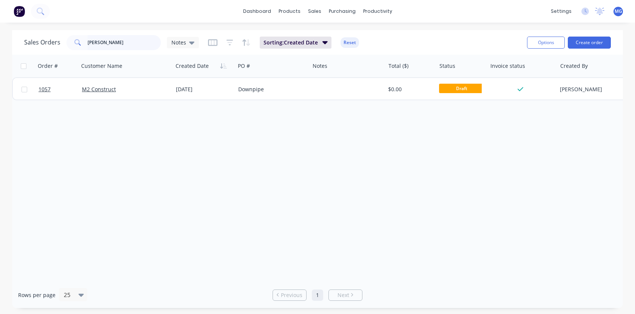
click at [120, 43] on input "[PERSON_NAME]" at bounding box center [125, 42] width 74 height 15
type input "S"
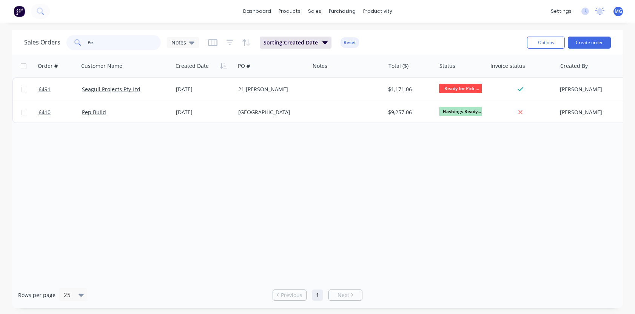
type input "P"
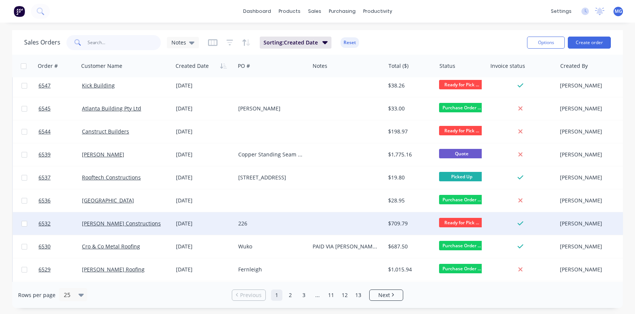
scroll to position [235, 0]
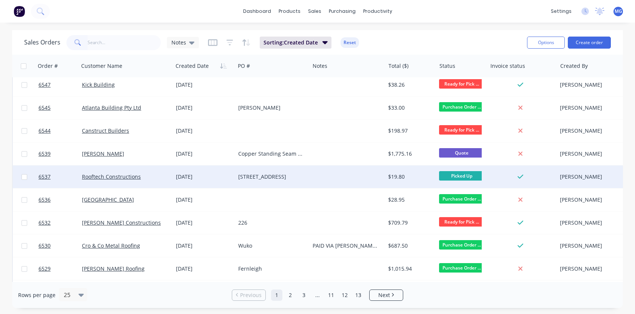
click at [154, 176] on div "Rooftech Constructions" at bounding box center [123, 177] width 83 height 8
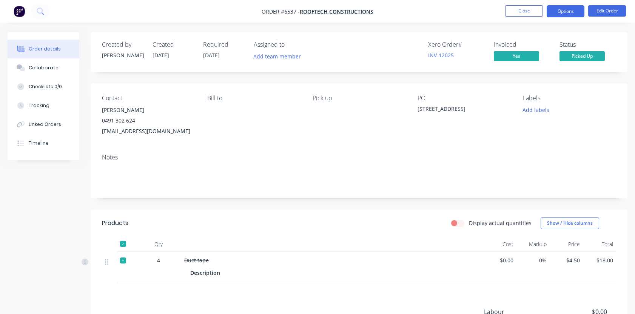
click at [568, 9] on button "Options" at bounding box center [565, 11] width 38 height 12
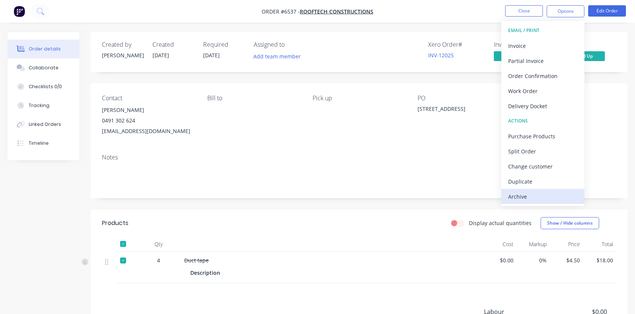
click at [527, 196] on div "Archive" at bounding box center [542, 196] width 69 height 11
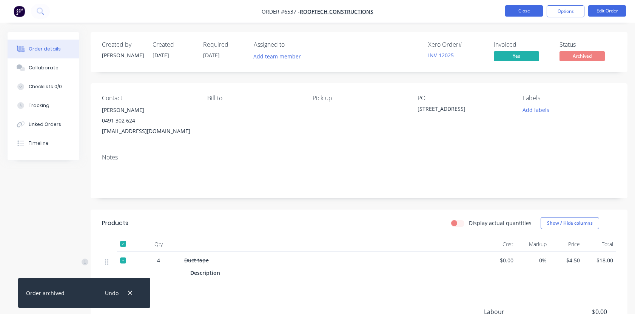
click at [521, 11] on button "Close" at bounding box center [524, 10] width 38 height 11
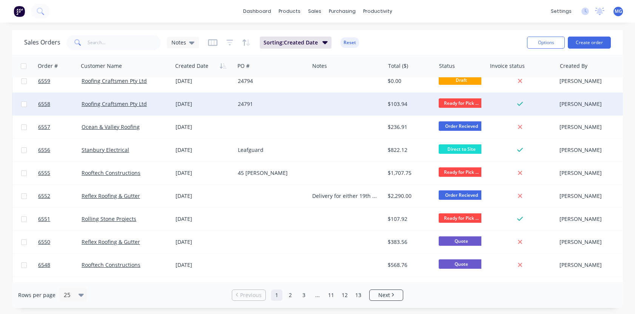
scroll to position [0, 0]
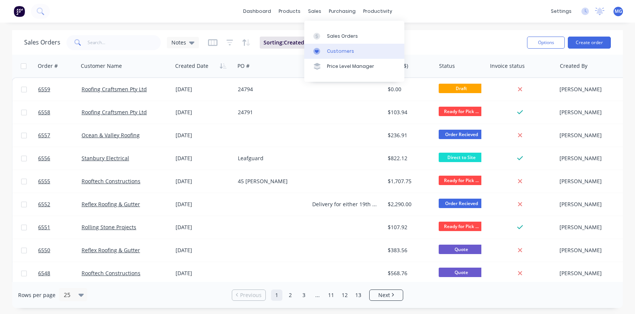
click at [338, 48] on div "Customers" at bounding box center [340, 51] width 27 height 7
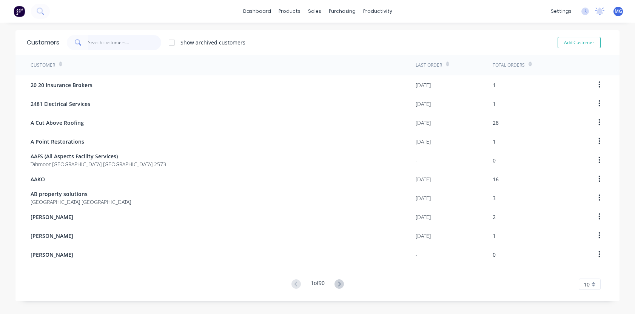
click at [109, 41] on input "text" at bounding box center [125, 42] width 74 height 15
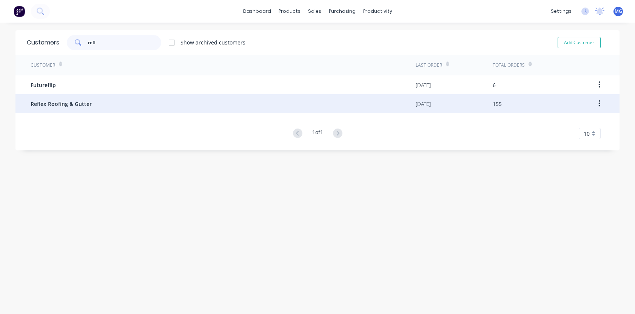
type input "refl"
click at [45, 103] on span "Reflex Roofing & Gutter" at bounding box center [61, 104] width 61 height 8
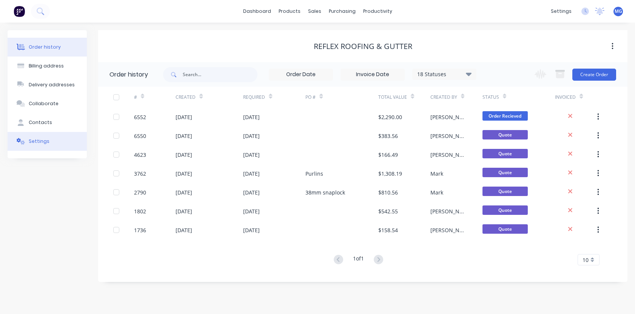
click at [40, 139] on div "Settings" at bounding box center [39, 141] width 21 height 7
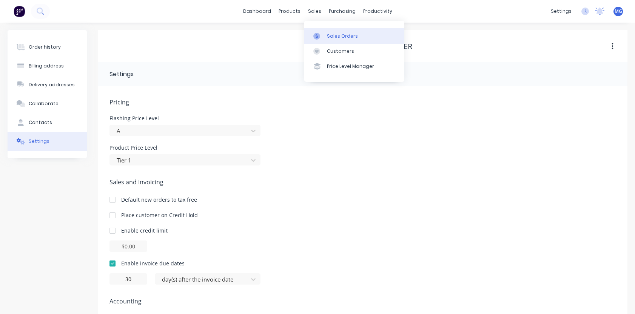
click at [335, 31] on link "Sales Orders" at bounding box center [354, 35] width 100 height 15
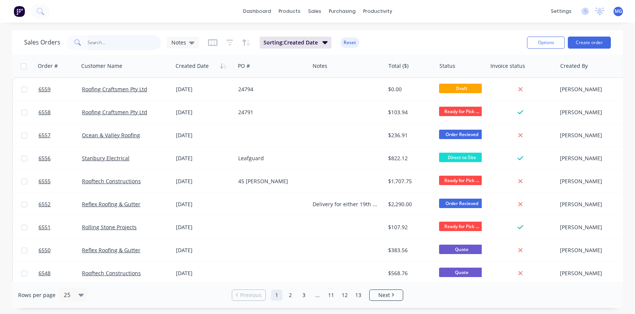
click at [108, 41] on input "text" at bounding box center [125, 42] width 74 height 15
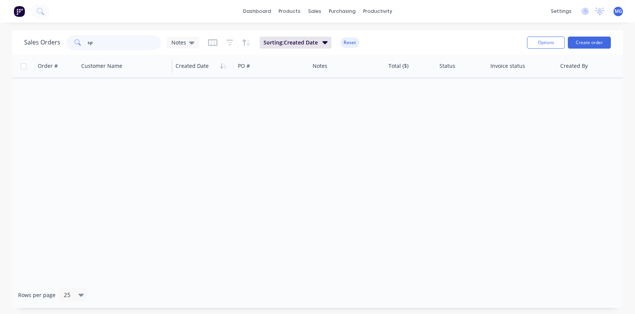
type input "s"
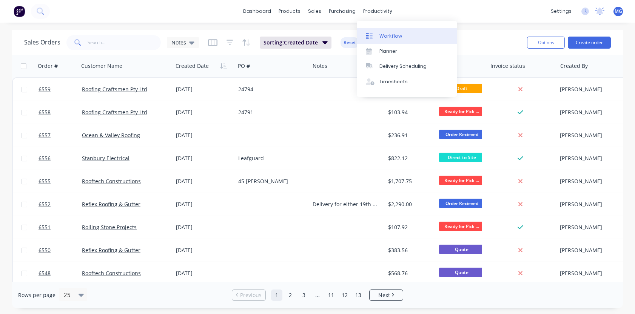
click at [382, 34] on div "Workflow" at bounding box center [390, 36] width 23 height 7
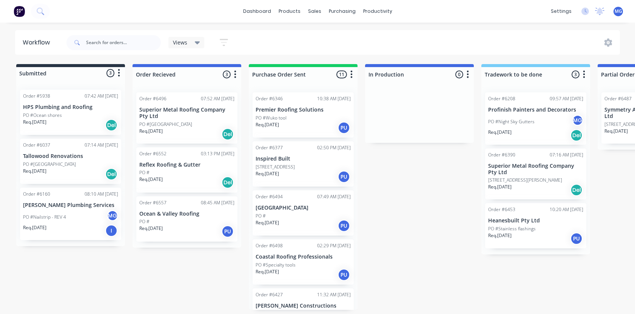
click at [299, 120] on div "PO #Wuko tool" at bounding box center [303, 118] width 95 height 7
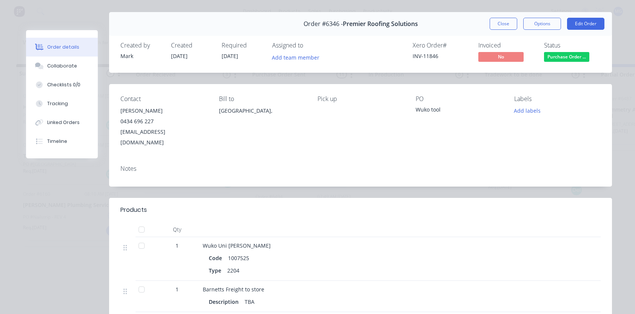
scroll to position [17, 0]
click at [501, 24] on button "Close" at bounding box center [503, 24] width 28 height 12
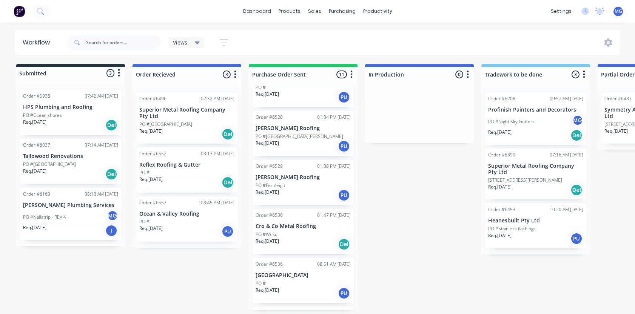
scroll to position [282, 0]
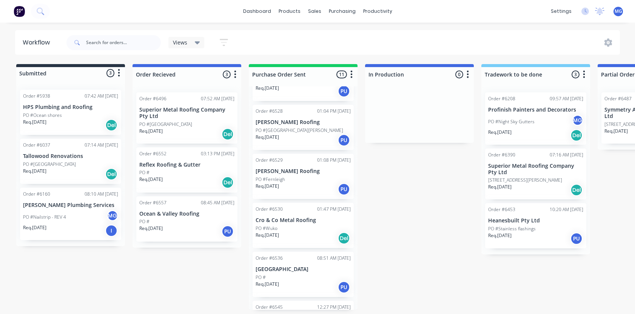
click at [292, 228] on div "PO #Wuko" at bounding box center [303, 228] width 95 height 7
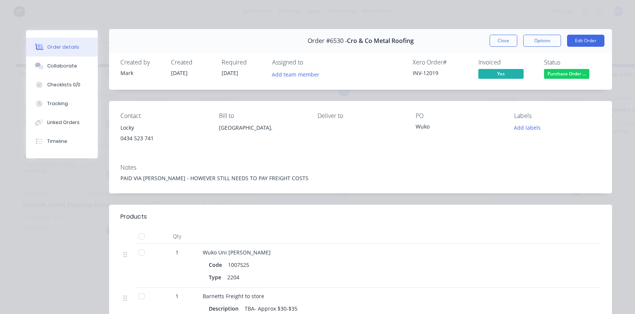
scroll to position [1, 0]
click at [503, 44] on button "Close" at bounding box center [503, 41] width 28 height 12
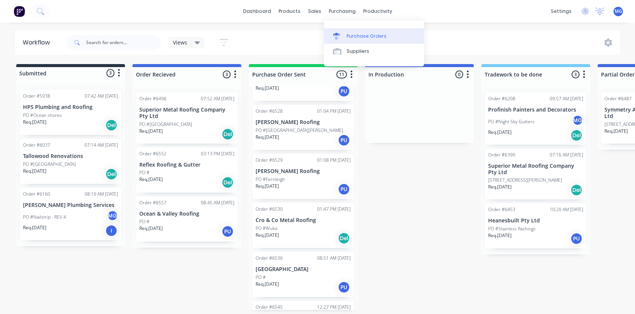
click at [341, 34] on div at bounding box center [338, 36] width 11 height 7
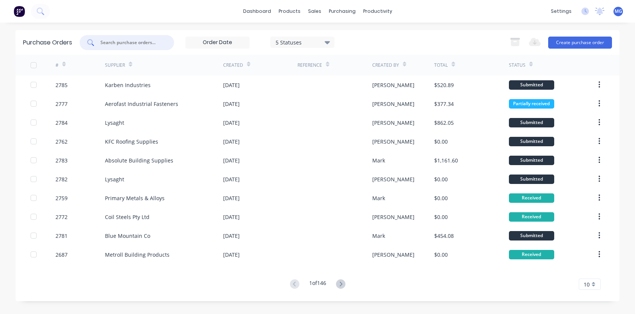
click at [115, 42] on input "text" at bounding box center [131, 43] width 63 height 8
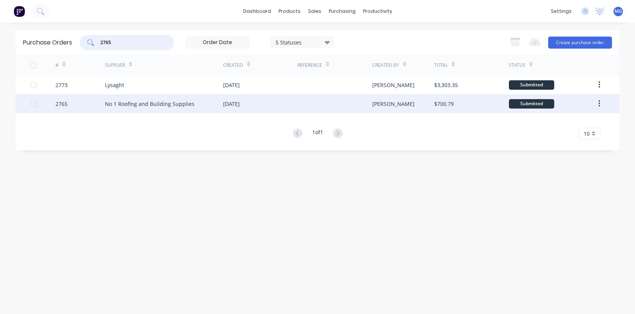
type input "2765"
click at [74, 106] on div "2765" at bounding box center [80, 103] width 50 height 19
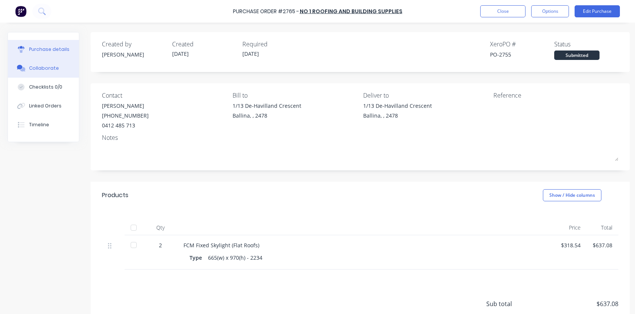
click at [39, 65] on div "Collaborate" at bounding box center [44, 68] width 30 height 7
